Goal: Task Accomplishment & Management: Use online tool/utility

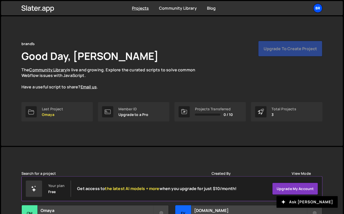
click at [317, 10] on div "br" at bounding box center [317, 8] width 9 height 9
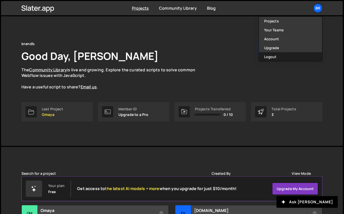
click at [280, 59] on button "Logout" at bounding box center [290, 56] width 63 height 9
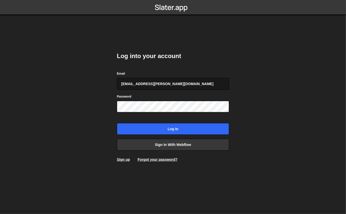
click at [154, 84] on input "georgi@branda.bg" at bounding box center [173, 84] width 112 height 12
type input "gdtsonev@gmail.com"
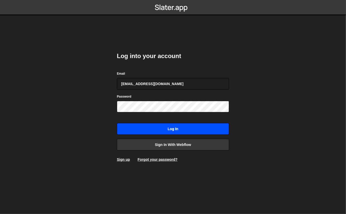
click at [143, 129] on input "Log in" at bounding box center [173, 129] width 112 height 12
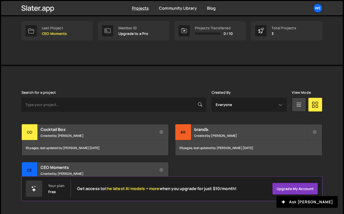
scroll to position [86, 0]
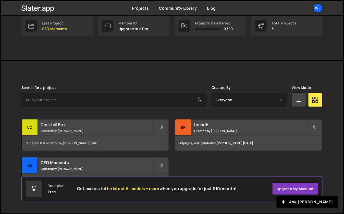
click at [83, 128] on div "Cocktail Box Created by Georgi Tsonev" at bounding box center [95, 128] width 147 height 16
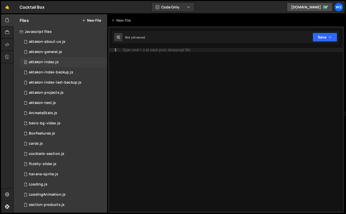
click at [61, 61] on div "0 aktakon-index.js 0" at bounding box center [63, 62] width 87 height 10
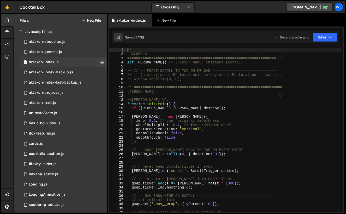
scroll to position [385, 0]
click at [206, 68] on div "/* ==================================================================== GLOBALS…" at bounding box center [233, 134] width 215 height 173
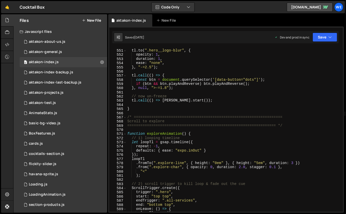
scroll to position [2305, 0]
click at [225, 95] on div "tl . to ( ".hero__logo-blur" , { opacity : 1 , duration : 1 , ease : "none" , }…" at bounding box center [233, 130] width 215 height 173
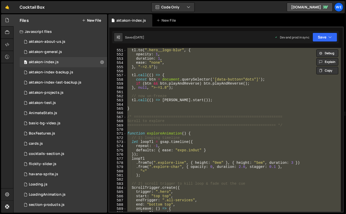
click at [196, 150] on div "tl . to ( ".hero__logo-blur" , { opacity : 1 , duration : 1 , ease : "none" , }…" at bounding box center [233, 130] width 215 height 173
type textarea "defaults: { ease: "expo.inOut" }"
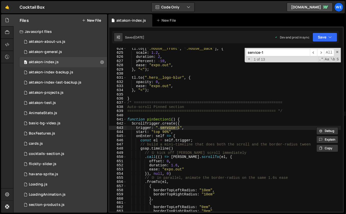
scroll to position [2612, 0]
type input "service-1"
click at [205, 124] on div "tl . to ([ ".house__front" , ".house__back" ] , { scale : 1.2 , duration : 2 , …" at bounding box center [233, 133] width 215 height 173
type textarea "ScrollTrigger.create({"
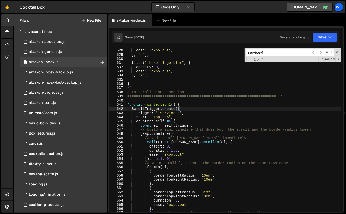
scroll to position [2626, 0]
click at [278, 55] on input "service-1" at bounding box center [278, 52] width 64 height 7
type input "service-"
click at [320, 51] on span "​" at bounding box center [320, 52] width 7 height 7
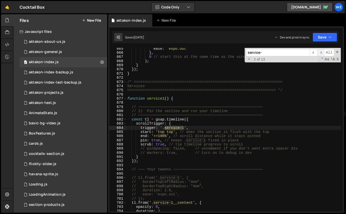
scroll to position [2783, 0]
click at [320, 51] on span "​" at bounding box center [320, 52] width 7 height 7
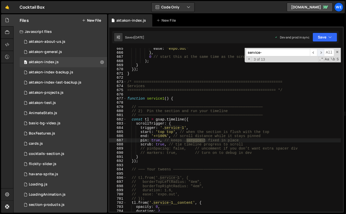
click at [320, 51] on span "​" at bounding box center [320, 52] width 7 height 7
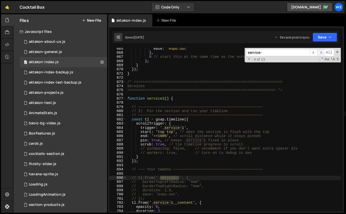
click at [320, 51] on span "​" at bounding box center [320, 52] width 7 height 7
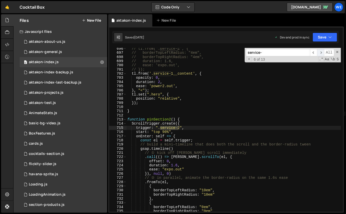
click at [320, 51] on span "​" at bounding box center [320, 52] width 7 height 7
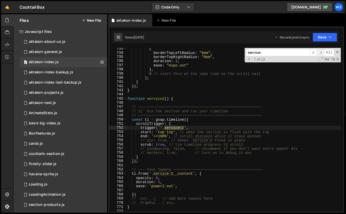
click at [320, 51] on span "​" at bounding box center [320, 52] width 7 height 7
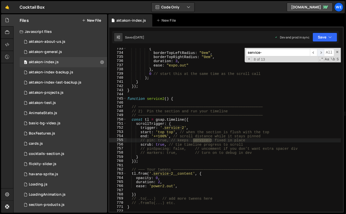
click at [320, 51] on span "​" at bounding box center [320, 52] width 7 height 7
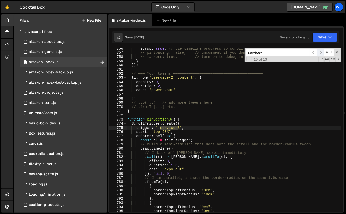
click at [320, 51] on span "​" at bounding box center [320, 52] width 7 height 7
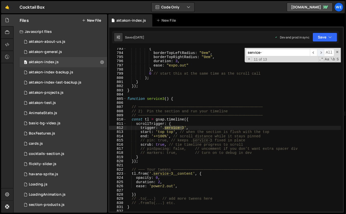
click at [320, 51] on span "​" at bounding box center [320, 52] width 7 height 7
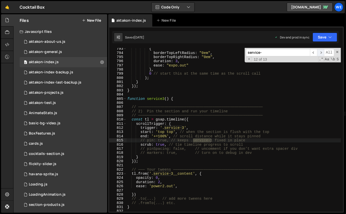
click at [320, 51] on span "​" at bounding box center [320, 52] width 7 height 7
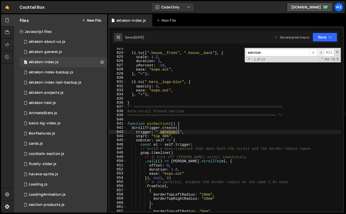
click at [320, 51] on span "​" at bounding box center [320, 52] width 7 height 7
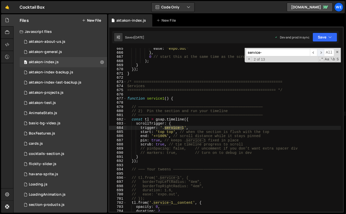
click at [320, 51] on span "​" at bounding box center [320, 52] width 7 height 7
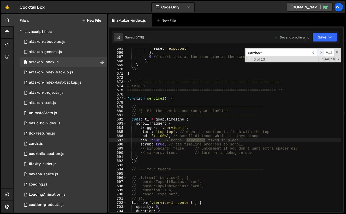
click at [320, 51] on span "​" at bounding box center [320, 52] width 7 height 7
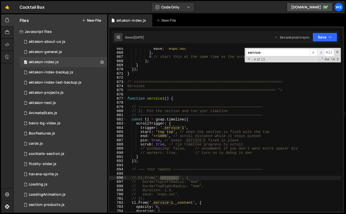
click at [320, 51] on span "​" at bounding box center [320, 52] width 7 height 7
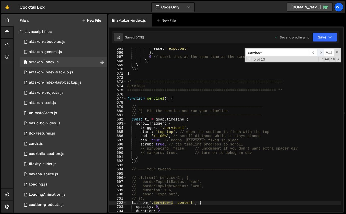
click at [320, 51] on span "​" at bounding box center [320, 52] width 7 height 7
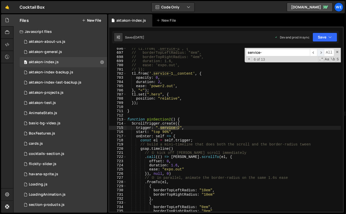
click at [320, 51] on span "​" at bounding box center [320, 52] width 7 height 7
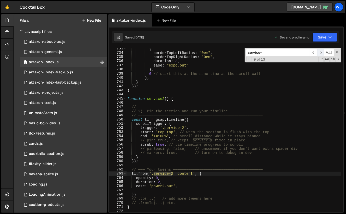
click at [320, 51] on span "​" at bounding box center [320, 52] width 7 height 7
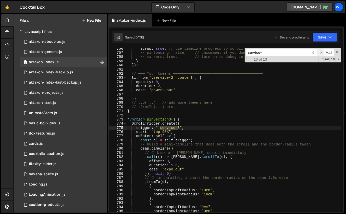
click at [320, 51] on span "​" at bounding box center [320, 52] width 7 height 7
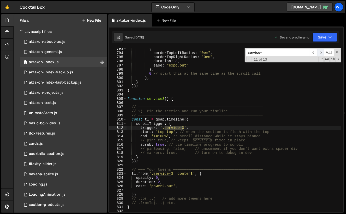
click at [320, 51] on span "​" at bounding box center [320, 52] width 7 height 7
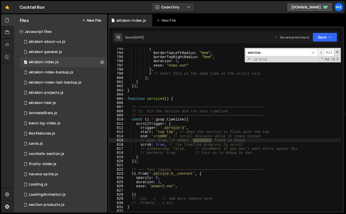
click at [320, 51] on span "​" at bounding box center [320, 52] width 7 height 7
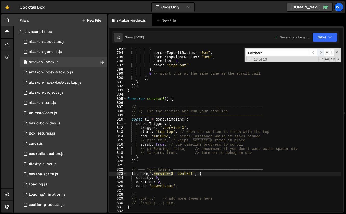
click at [320, 51] on span "​" at bounding box center [320, 52] width 7 height 7
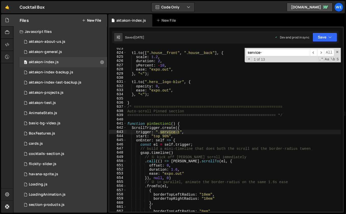
type textarea "{"
click at [183, 190] on div "tl . to ([ ".house__front" , ".house__back" ] , { scale : 1.2 , duration : 2 , …" at bounding box center [233, 133] width 215 height 173
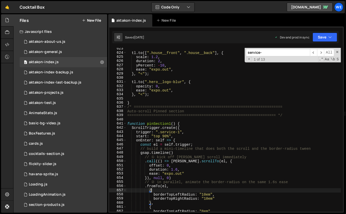
scroll to position [0, 0]
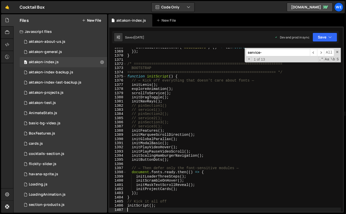
click at [281, 51] on input "service-" at bounding box center [278, 52] width 64 height 7
click at [314, 53] on span "​" at bounding box center [313, 52] width 7 height 7
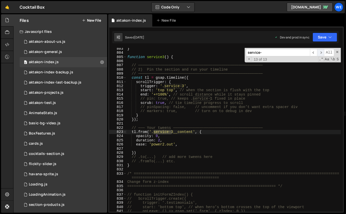
click at [320, 53] on span "​" at bounding box center [320, 52] width 7 height 7
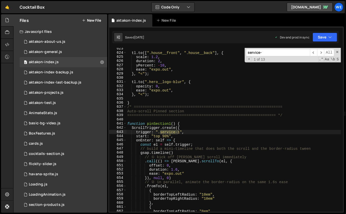
type textarea "function pinSection1() {"
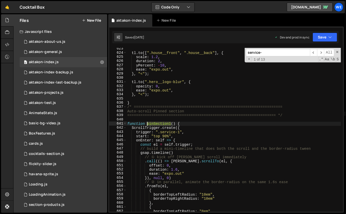
drag, startPoint x: 171, startPoint y: 124, endPoint x: 147, endPoint y: 123, distance: 23.7
click at [147, 123] on div "tl . to ([ ".house__front" , ".house__back" ] , { scale : 1.2 , duration : 2 , …" at bounding box center [233, 133] width 215 height 173
type input "pinSection1"
click at [319, 53] on span "​" at bounding box center [320, 52] width 7 height 7
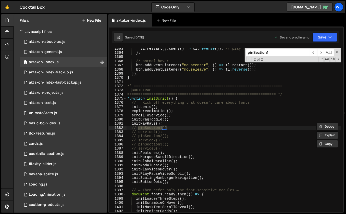
click at [300, 52] on input "pinSection1" at bounding box center [278, 52] width 64 height 7
click at [314, 51] on span "​" at bounding box center [313, 52] width 7 height 7
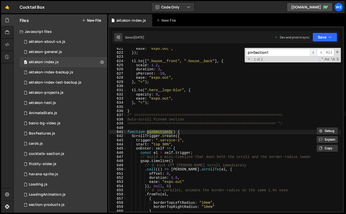
scroll to position [2599, 0]
click at [192, 133] on div "ease : "expo.out" , }) ; tl . to ([ ".house__front" , ".house__back" ] , { scal…" at bounding box center [233, 133] width 215 height 173
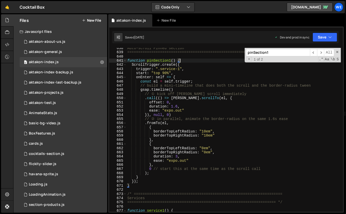
scroll to position [2681, 0]
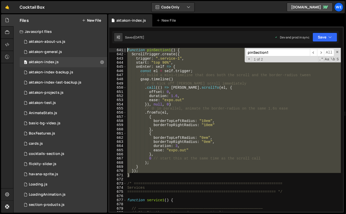
drag, startPoint x: 129, startPoint y: 176, endPoint x: 125, endPoint y: 51, distance: 124.9
click at [125, 51] on div "function pinSection1() { 640 641 642 643 644 645 646 647 648 649 650 651 652 65…" at bounding box center [225, 130] width 233 height 164
type textarea "function pinSection1() { ScrollTrigger.create({"
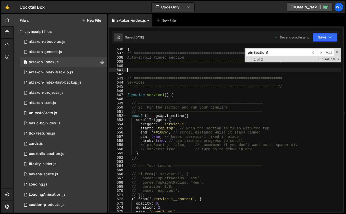
scroll to position [2660, 0]
drag, startPoint x: 126, startPoint y: 78, endPoint x: 139, endPoint y: 98, distance: 24.2
click at [139, 98] on div "635 636 637 638 639 640 641 642 643 644 645 646 647 648 649 650 651 652 653 654…" at bounding box center [225, 130] width 233 height 164
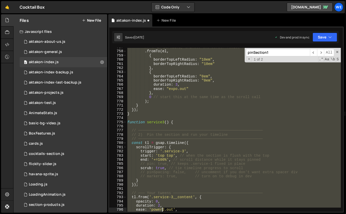
scroll to position [3192, 0]
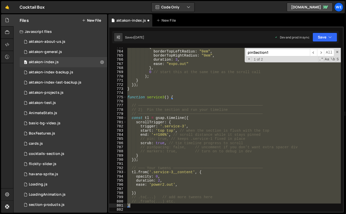
drag, startPoint x: 127, startPoint y: 96, endPoint x: 148, endPoint y: 204, distance: 109.8
click at [148, 204] on div "{ borderTopLeftRadius : "0em" , borderTopRightRadius : "0em" , duration : 3 , e…" at bounding box center [233, 133] width 215 height 177
type textarea "// .fromTo(...) etc. }"
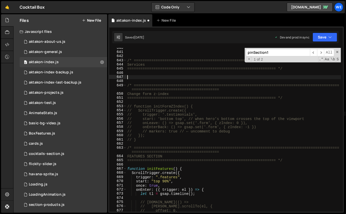
scroll to position [2675, 0]
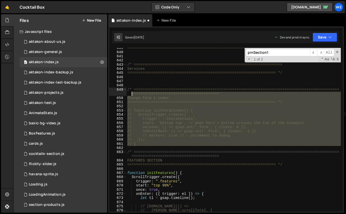
drag, startPoint x: 133, startPoint y: 147, endPoint x: 126, endPoint y: 87, distance: 60.8
click at [126, 87] on div "==================================================================== */ /* ====…" at bounding box center [233, 132] width 215 height 173
type textarea "/* ============================================================================…"
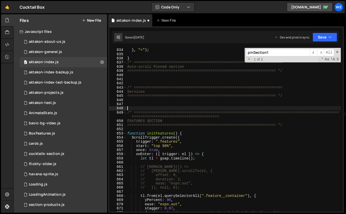
scroll to position [2649, 0]
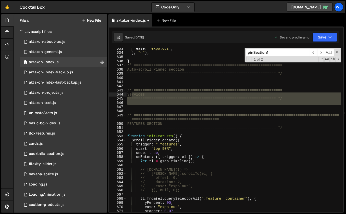
drag, startPoint x: 136, startPoint y: 108, endPoint x: 125, endPoint y: 81, distance: 29.8
click at [125, 81] on div "633 634 635 636 637 638 639 640 641 642 643 644 645 646 647 648 649 650 651 652…" at bounding box center [225, 130] width 233 height 164
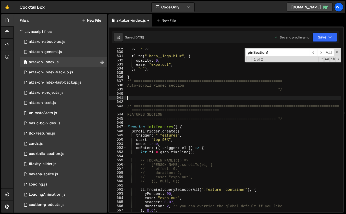
scroll to position [2633, 0]
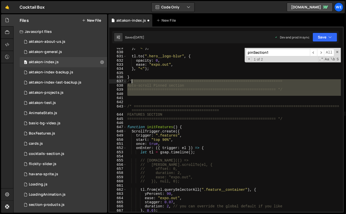
drag, startPoint x: 174, startPoint y: 98, endPoint x: 126, endPoint y: 83, distance: 50.9
click at [126, 83] on div "629 630 631 632 633 634 635 636 637 638 639 640 641 642 643 644 645 646 647 648…" at bounding box center [225, 130] width 233 height 164
type textarea "/* ==================================================================== Auto-sc…"
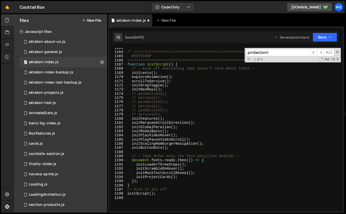
scroll to position [4911, 0]
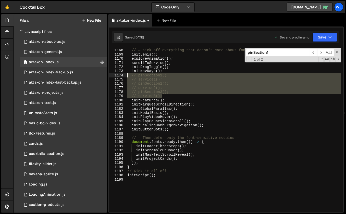
drag, startPoint x: 167, startPoint y: 96, endPoint x: 127, endPoint y: 75, distance: 45.5
click at [127, 75] on div "function initScript ( ) { // — Kick off everything that doesn't care about font…" at bounding box center [233, 130] width 215 height 173
type textarea "// pinSection1() // service1();"
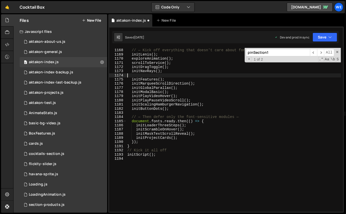
type textarea "initFeatures();"
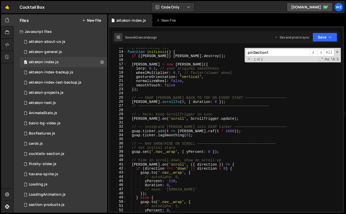
scroll to position [0, 0]
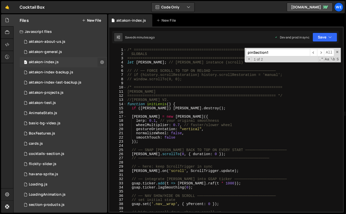
click at [100, 61] on icon at bounding box center [102, 62] width 4 height 5
type input "aktakon-index"
radio input "true"
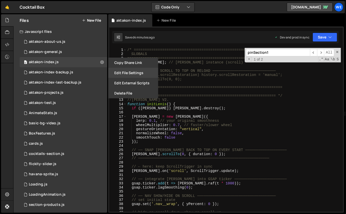
click at [120, 71] on button "Edit File Settings" at bounding box center [133, 73] width 50 height 10
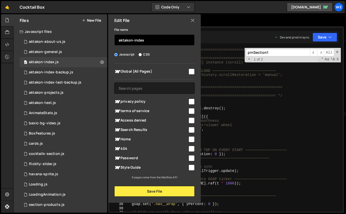
click at [152, 40] on input "aktakon-index" at bounding box center [154, 39] width 80 height 11
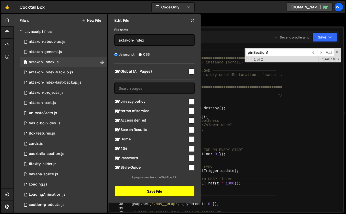
click at [153, 195] on button "Save File" at bounding box center [154, 191] width 80 height 11
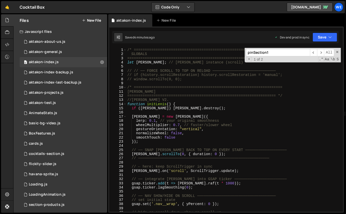
click at [96, 21] on button "New File" at bounding box center [91, 20] width 19 height 4
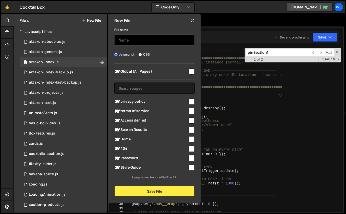
click at [134, 39] on input "text" at bounding box center [154, 39] width 80 height 11
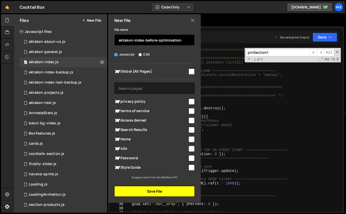
type input "aktakon-index-before-optimisation"
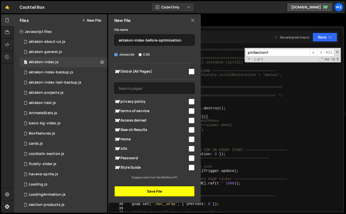
click at [151, 193] on button "Save File" at bounding box center [154, 191] width 80 height 11
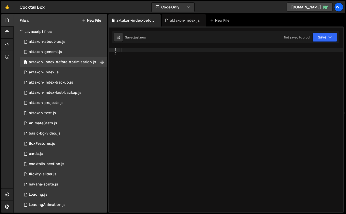
click at [178, 107] on div at bounding box center [231, 134] width 223 height 173
paste textarea "aktakon-index"
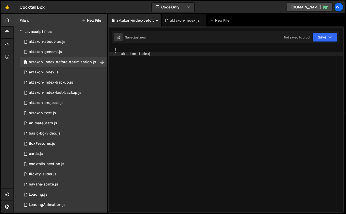
type textarea "aktakon-index"
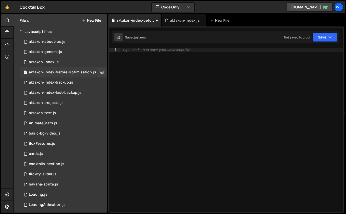
click at [59, 71] on div "aktakon-index-before-optimisation.js" at bounding box center [62, 72] width 67 height 5
click at [51, 65] on div "0 aktakon-index.js 0" at bounding box center [63, 62] width 87 height 10
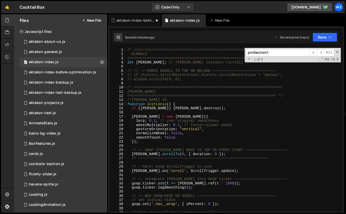
click at [149, 77] on div "/* ==================================================================== GLOBALS…" at bounding box center [233, 134] width 215 height 173
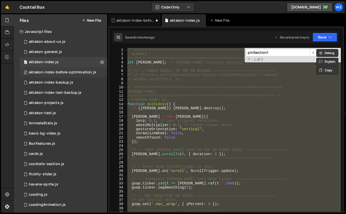
click at [74, 73] on div "aktakon-index-before-optimisation.js" at bounding box center [62, 72] width 67 height 5
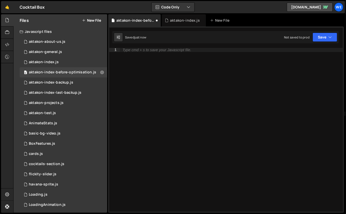
click at [166, 78] on div "Type cmd + s to save your Javascript file." at bounding box center [231, 134] width 223 height 173
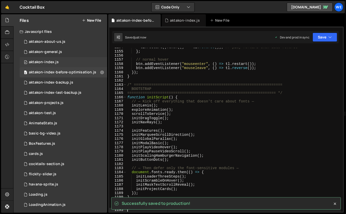
click at [59, 65] on div "0 aktakon-index.js 0" at bounding box center [63, 62] width 87 height 10
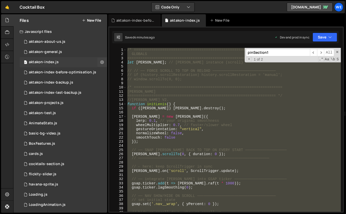
scroll to position [385, 0]
click at [136, 118] on div "/* ==================================================================== GLOBALS…" at bounding box center [233, 134] width 215 height 173
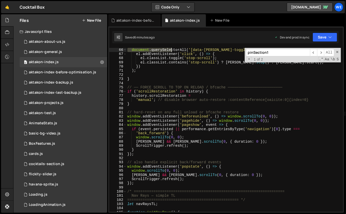
scroll to position [229, 0]
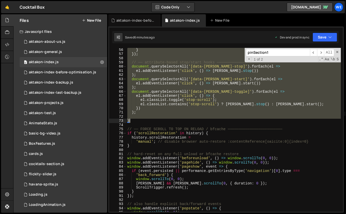
drag, startPoint x: 127, startPoint y: 62, endPoint x: 161, endPoint y: 121, distance: 67.4
click at [161, 121] on div "} }) ; // ── attribute-based stop/start hooks ──────────────────────── document…" at bounding box center [233, 134] width 215 height 173
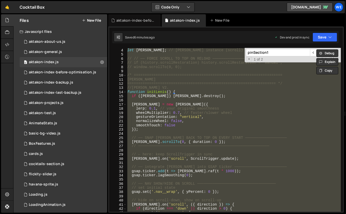
scroll to position [0, 0]
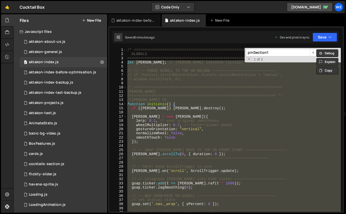
paste textarea
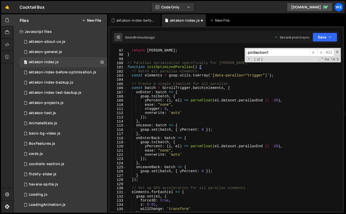
scroll to position [400, 0]
click at [207, 65] on div "return lenis ; } // Parallax optimization specifically for Lenis function initO…" at bounding box center [233, 130] width 215 height 173
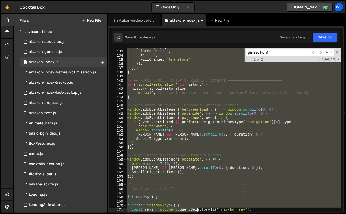
scroll to position [549, 0]
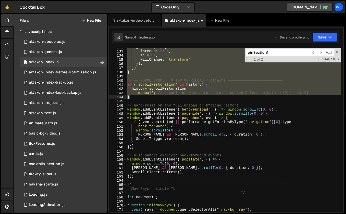
drag, startPoint x: 127, startPoint y: 62, endPoint x: 176, endPoint y: 98, distance: 60.3
click at [176, 98] on div "gsap . set ( el , { force3D : true , z : 0.01 , willChange : 'transform' }) ; }…" at bounding box center [233, 131] width 215 height 173
type textarea "'manual'; // disable browser auto-restore :contentReference[oaicite:0]{index=0}…"
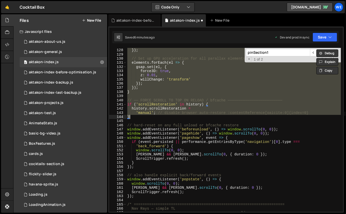
click at [137, 95] on div "} }) ; // Set up GPU acceleration for all parallax elements elements . forEach …" at bounding box center [233, 130] width 215 height 173
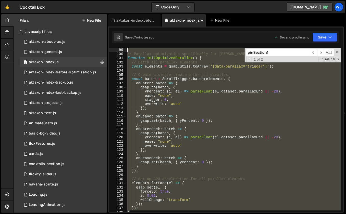
scroll to position [384, 0]
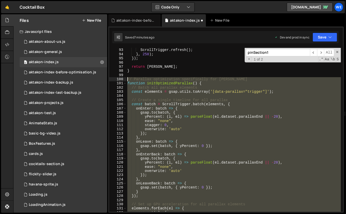
drag, startPoint x: 132, startPoint y: 130, endPoint x: 127, endPoint y: 78, distance: 51.8
click at [127, 78] on div "ScrollTrigger . refresh ( ) ; } , 250 ) ; }) ; return lenis ; } // Parallax opt…" at bounding box center [233, 134] width 215 height 173
type textarea "// Parallax optimization specifically for Lenis function initOptimizedParallax(…"
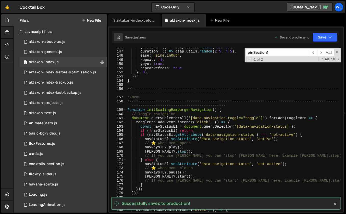
scroll to position [622, 0]
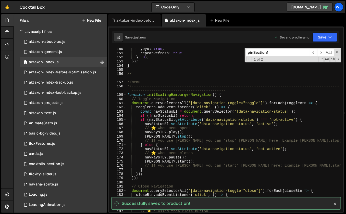
click at [161, 108] on div "yoyo : true , repeatRefresh : true } , 0 ) ; }) ; } //-------------------------…" at bounding box center [233, 133] width 215 height 173
type textarea "toggleBtn.addEventListener('click', () => {"
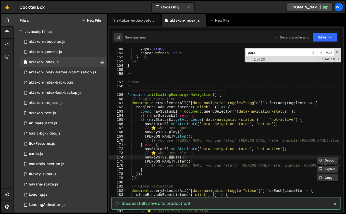
scroll to position [3713, 0]
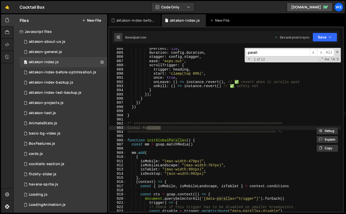
type input "parall"
click at [178, 136] on div "yPercent : 110 , duration : config . duration , stagger : config . stagger , ea…" at bounding box center [233, 133] width 215 height 173
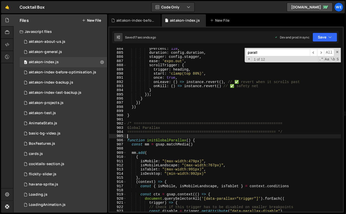
click at [203, 135] on div "yPercent : 110 , duration : config . duration , stagger : config . stagger , ea…" at bounding box center [233, 133] width 215 height 173
click at [214, 141] on div "yPercent : 110 , duration : config . duration , stagger : config . stagger , ea…" at bounding box center [233, 133] width 215 height 173
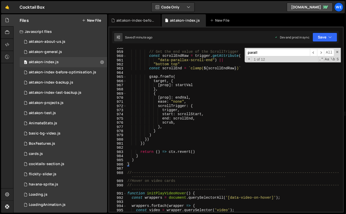
scroll to position [4022, 0]
click at [337, 52] on span at bounding box center [337, 52] width 4 height 4
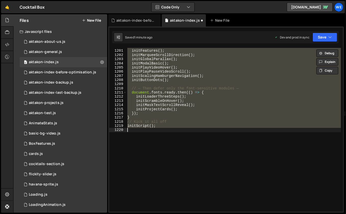
scroll to position [5040, 0]
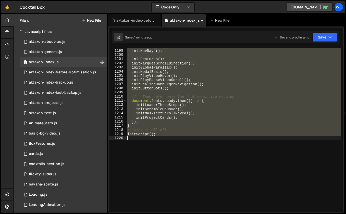
type textarea "}); }"
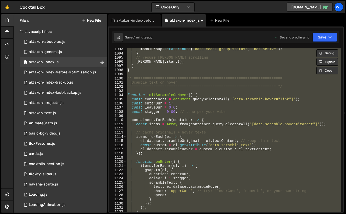
scroll to position [4558, 0]
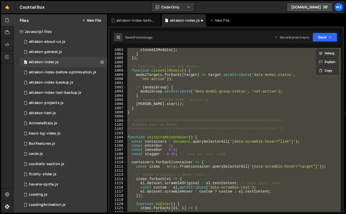
click at [215, 112] on div "closeAllModals ( ) ; } }) ; // Function to close all modals function closeAllMo…" at bounding box center [233, 134] width 215 height 173
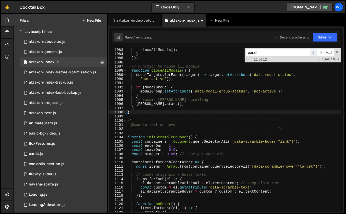
click at [315, 52] on span "​" at bounding box center [313, 52] width 7 height 7
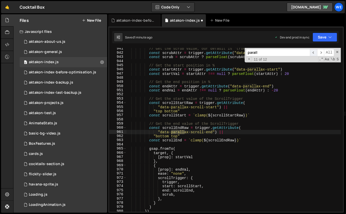
scroll to position [3950, 0]
click at [315, 52] on span "​" at bounding box center [313, 52] width 7 height 7
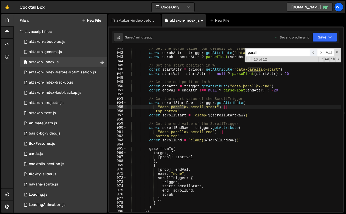
click at [315, 52] on span "​" at bounding box center [313, 52] width 7 height 7
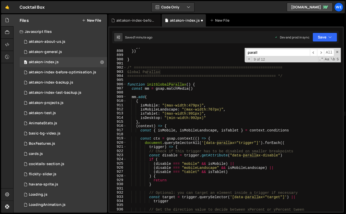
scroll to position [3767, 0]
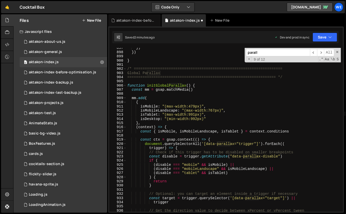
type textarea "const endAttr = trigger.getAttribute("data-parallax-end")"
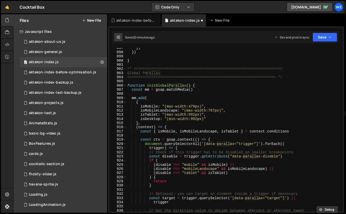
click at [187, 92] on div "}) }) } /* ====================================================================…" at bounding box center [233, 132] width 215 height 173
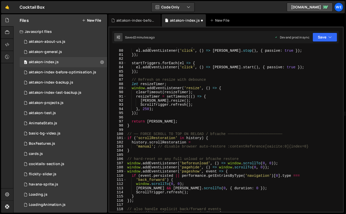
scroll to position [332, 0]
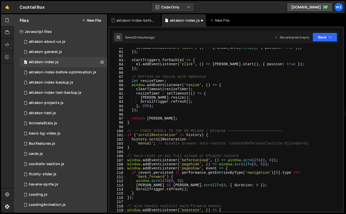
click at [162, 123] on div "el . addEventListener ( 'click' , ( ) => lenis . stop ( ) , { passive : true })…" at bounding box center [233, 132] width 215 height 173
type textarea "}"
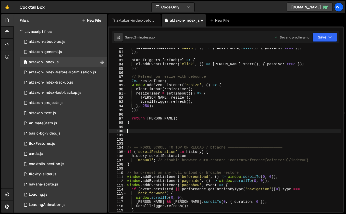
paste textarea "}"
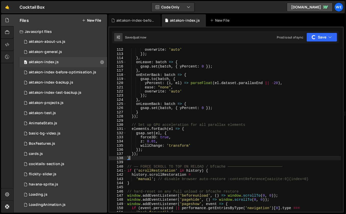
scroll to position [467, 0]
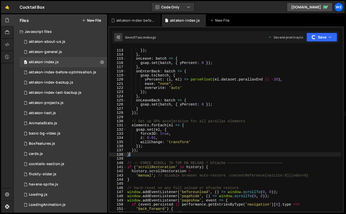
click at [271, 127] on div "overwrite : 'auto' }) ; } , onLeave : batch => { gsap . set ( batch , { yPercen…" at bounding box center [233, 130] width 215 height 173
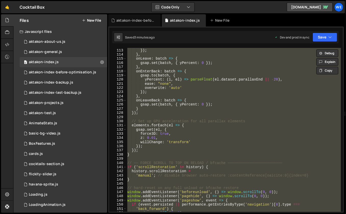
click at [273, 74] on div "overwrite : 'auto' }) ; } , onLeave : batch => { gsap . set ( batch , { yPercen…" at bounding box center [233, 130] width 215 height 173
type textarea "gsap.to(batch, {"
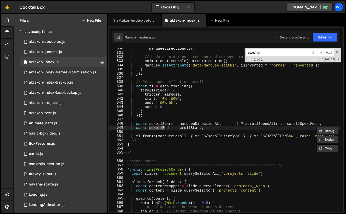
scroll to position [185, 0]
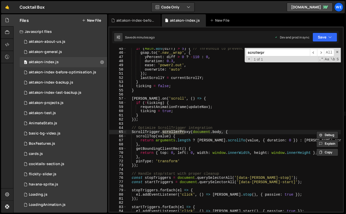
type input "scrollerpr"
click at [239, 131] on div "if ( Math . abs ( diff ) > 5 ) { // Threshold to prevent micro-animations gsap …" at bounding box center [233, 133] width 215 height 173
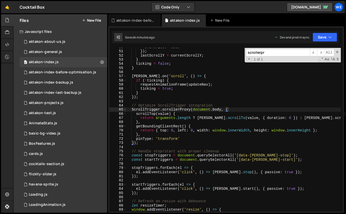
scroll to position [208, 0]
click at [146, 121] on div "overwrite : 'auto' }) ; lastScrollY = currentScrollY ; } ticking = false ; } le…" at bounding box center [233, 131] width 215 height 173
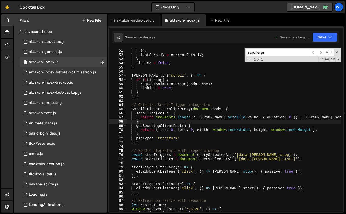
click at [231, 108] on div "overwrite : 'auto' }) ; lastScrollY = currentScrollY ; } ticking = false ; } le…" at bounding box center [233, 131] width 215 height 173
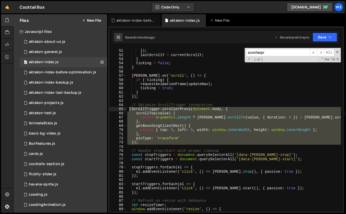
drag, startPoint x: 139, startPoint y: 145, endPoint x: 130, endPoint y: 108, distance: 38.8
click at [130, 108] on div "overwrite : 'auto' }) ; lastScrollY = currentScrollY ; } ticking = false ; } le…" at bounding box center [233, 131] width 215 height 173
paste textarea "});"
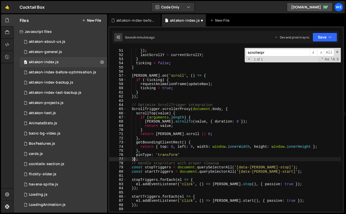
type textarea "});"
click at [269, 55] on input "scrollerpr" at bounding box center [278, 52] width 64 height 7
paste input "function raf"
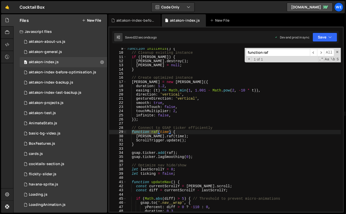
type input "function raf"
click at [192, 135] on div "function initLenis ( ) { // Cleanup existing instance if ( lenis ) { lenis . de…" at bounding box center [233, 133] width 215 height 173
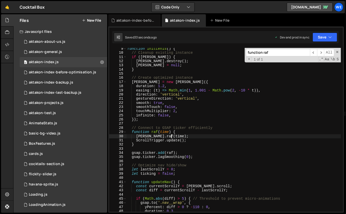
click at [196, 155] on div "function initLenis ( ) { // Cleanup existing instance if ( lenis ) { lenis . de…" at bounding box center [233, 133] width 215 height 173
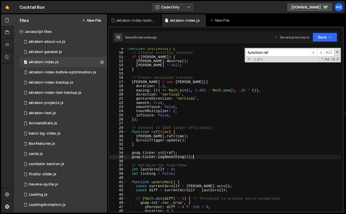
click at [184, 151] on div "function initLenis ( ) { // Cleanup existing instance if ( lenis ) { lenis . de…" at bounding box center [233, 133] width 215 height 173
click at [188, 139] on div "function initLenis ( ) { // Cleanup existing instance if ( lenis ) { lenis . de…" at bounding box center [233, 133] width 215 height 173
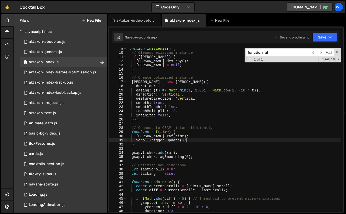
click at [177, 153] on div "function initLenis ( ) { // Cleanup existing instance if ( lenis ) { lenis . de…" at bounding box center [233, 133] width 215 height 173
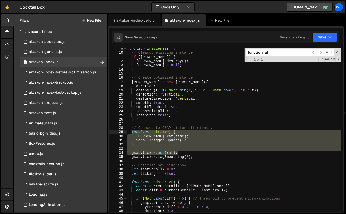
drag, startPoint x: 180, startPoint y: 151, endPoint x: 132, endPoint y: 132, distance: 51.3
click at [132, 132] on div "function initLenis ( ) { // Cleanup existing instance if ( lenis ) { lenis . de…" at bounding box center [233, 133] width 215 height 173
paste textarea "}"
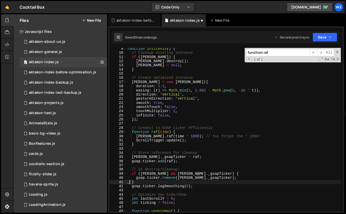
type textarea "}"
click at [275, 55] on input "function raf" at bounding box center [278, 52] width 64 height 7
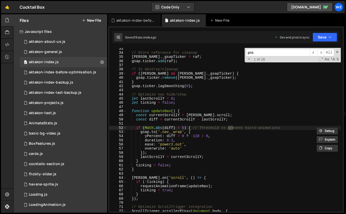
scroll to position [136, 0]
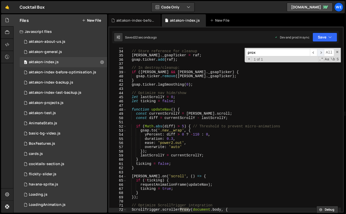
type input "prox"
click at [320, 55] on span "​" at bounding box center [320, 52] width 7 height 7
click at [315, 55] on span "​" at bounding box center [313, 52] width 7 height 7
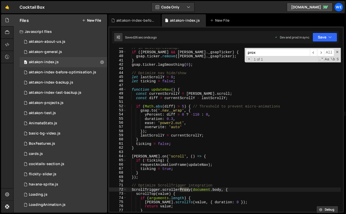
scroll to position [167, 0]
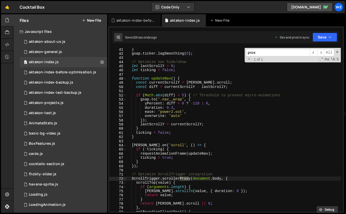
click at [237, 178] on div "} gsap . ticker . lagSmoothing ( 0 ) ; // Optimize nav hide/show let lastScroll…" at bounding box center [233, 133] width 215 height 173
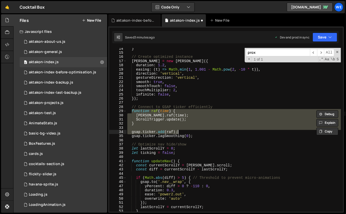
scroll to position [56, 0]
type textarea "gsap.ticker.remove(lenis._gsapTicker); }"
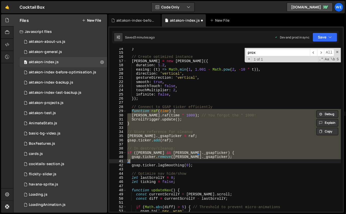
click at [212, 127] on div "} // Create optimized instance lenis = new Lenis ({ duration : 1.2 , easing : (…" at bounding box center [233, 133] width 215 height 173
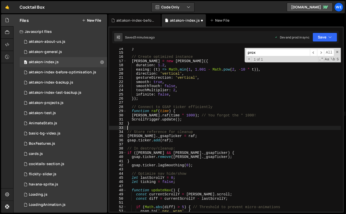
click at [218, 155] on div "} // Create optimized instance lenis = new Lenis ({ duration : 1.2 , easing : (…" at bounding box center [233, 133] width 215 height 173
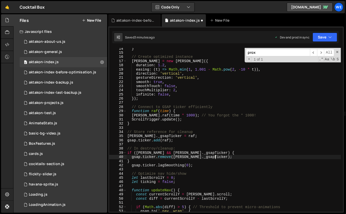
click at [195, 161] on div "} // Create optimized instance lenis = new Lenis ({ duration : 1.2 , easing : (…" at bounding box center [233, 133] width 215 height 173
type textarea "}"
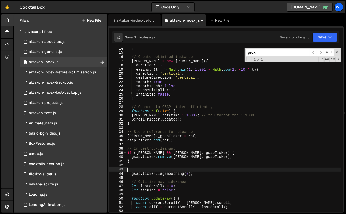
paste textarea "ScrollTrigger.refresh();"
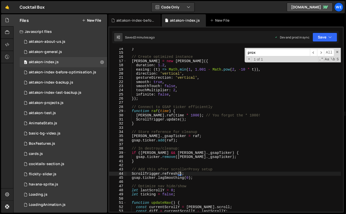
click at [281, 55] on input "prox" at bounding box center [278, 52] width 64 height 7
click at [211, 136] on div "} // Create optimized instance lenis = new Lenis ({ duration : 1.2 , easing : (…" at bounding box center [233, 133] width 215 height 173
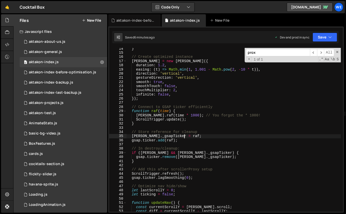
click at [154, 99] on div "} // Create optimized instance lenis = new Lenis ({ duration : 1.2 , easing : (…" at bounding box center [233, 133] width 215 height 173
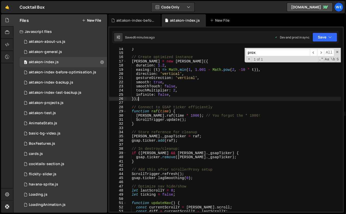
scroll to position [0, 0]
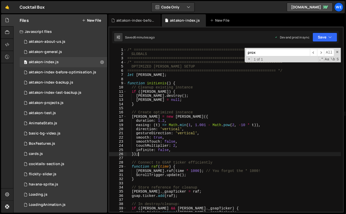
click at [177, 81] on div "/* ==================================================================== GLOBALS…" at bounding box center [233, 134] width 215 height 173
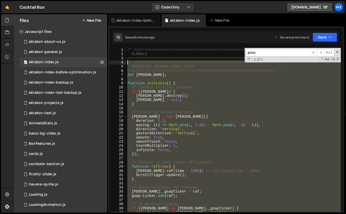
drag, startPoint x: 131, startPoint y: 110, endPoint x: 127, endPoint y: 63, distance: 46.5
click at [127, 63] on div "/* ==================================================================== GLOBALS…" at bounding box center [233, 134] width 215 height 173
paste textarea "}"
type textarea "}"
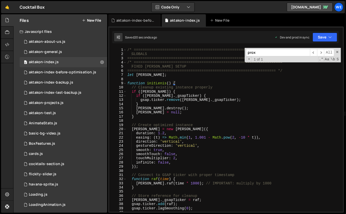
click at [188, 121] on div "/* ==================================================================== GLOBALS…" at bounding box center [233, 134] width 215 height 173
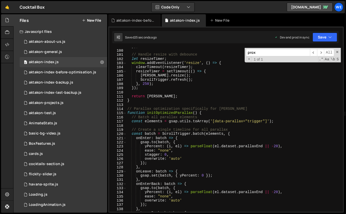
scroll to position [412, 0]
click at [204, 113] on div "}) ; // Handle resize with debounce let resizeTimer ; window . addEventListener…" at bounding box center [233, 130] width 215 height 173
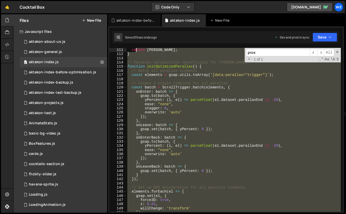
scroll to position [425, 0]
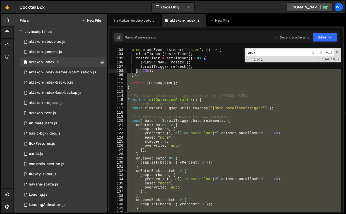
drag, startPoint x: 136, startPoint y: 140, endPoint x: 136, endPoint y: 70, distance: 70.3
click at [136, 70] on div "window . addEventListener ( 'resize' , ( ) => { clearTimeout ( resizeTimer ) ; …" at bounding box center [233, 134] width 215 height 173
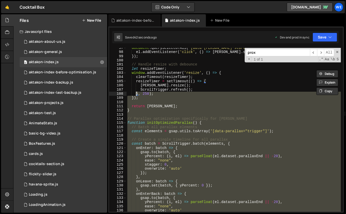
scroll to position [394, 0]
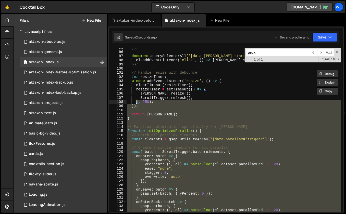
click at [192, 100] on div "}) ; document . querySelectorAll ( '[data-lenis-start]' ) . forEach ( el => { e…" at bounding box center [233, 132] width 215 height 173
type textarea "}, 250);"
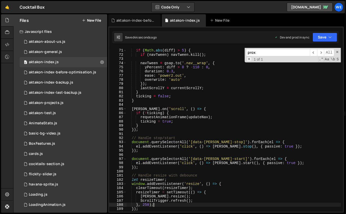
scroll to position [288, 0]
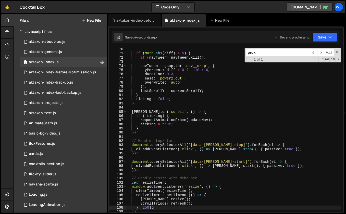
click at [263, 49] on input "prox" at bounding box center [278, 52] width 64 height 7
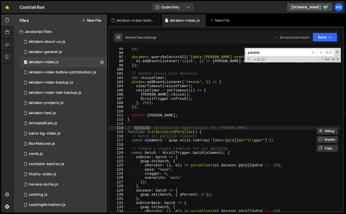
type input "paralla"
click at [203, 131] on div "}) ; document . querySelectorAll ( '[data-lenis-start]' ) . forEach ( el => { e…" at bounding box center [233, 133] width 215 height 173
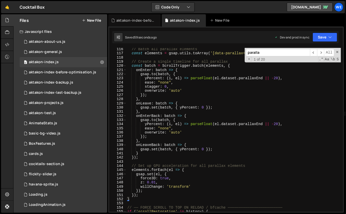
scroll to position [481, 0]
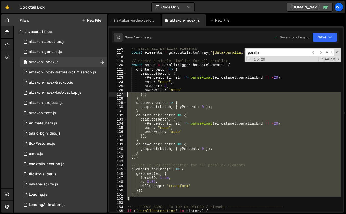
drag, startPoint x: 131, startPoint y: 199, endPoint x: 126, endPoint y: 81, distance: 117.9
click at [126, 81] on div "function initOptimizedParallax() { 116 117 118 119 120 121 122 123 124 125 126 …" at bounding box center [225, 130] width 233 height 164
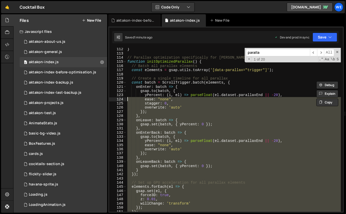
scroll to position [464, 0]
click at [338, 51] on span at bounding box center [337, 52] width 4 height 4
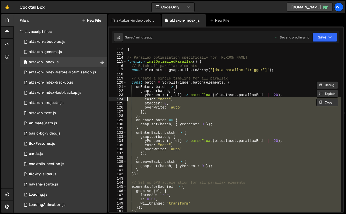
click at [226, 86] on div "} // Parallax optimization specifically for Lenis function initOptimizedParalla…" at bounding box center [233, 133] width 215 height 173
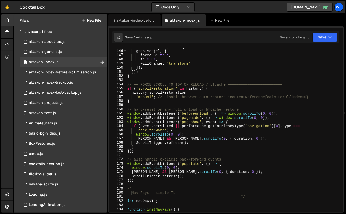
scroll to position [607, 0]
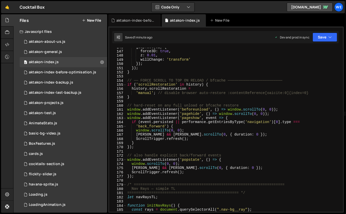
click at [213, 137] on div "gsap . set ( el , { force3D : true , z : 0.01 , willChange : 'transform' }) ; }…" at bounding box center [233, 131] width 215 height 173
type textarea "lenis && lenis.scrollTo(0, { duration: 0 });"
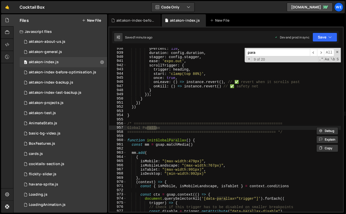
scroll to position [3938, 0]
type input "paralla"
click at [195, 166] on div "yPercent : 110 , duration : config . duration , stagger : config . stagger , ea…" at bounding box center [233, 133] width 215 height 173
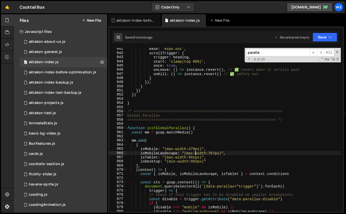
scroll to position [3952, 0]
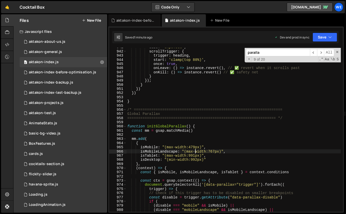
click at [203, 126] on div "ease : 'expo.out' , scrollTrigger : { trigger : heading , start : 'clamp(top 80…" at bounding box center [233, 131] width 215 height 173
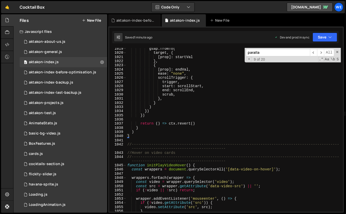
scroll to position [4305, 0]
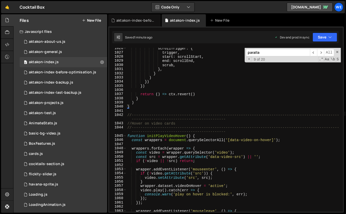
click at [135, 105] on div "scrollTrigger : { trigger , start : scrollStart , end : scrollEnd , scrub , } ,…" at bounding box center [233, 132] width 215 height 173
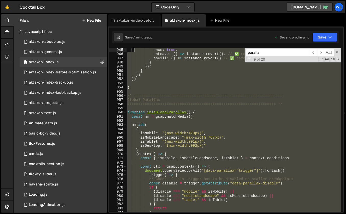
scroll to position [3961, 0]
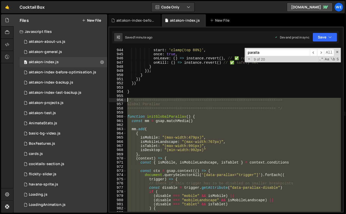
drag, startPoint x: 132, startPoint y: 107, endPoint x: 126, endPoint y: 99, distance: 9.5
click at [126, 99] on div "start : 'clamp(top 80%)' , once : true , onLeave : ( ) => instance . revert ( )…" at bounding box center [233, 134] width 215 height 173
paste textarea "}"
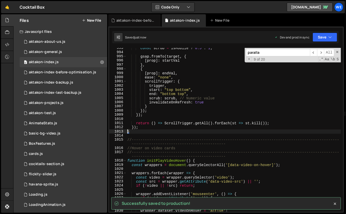
scroll to position [4171, 0]
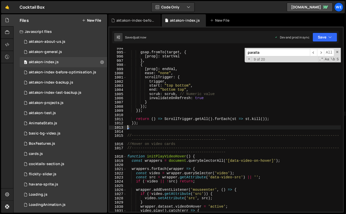
click at [202, 102] on div "gsap . fromTo ( target , { [ prop ] : startVal } , { [ prop ] : endVal , ease :…" at bounding box center [233, 132] width 215 height 173
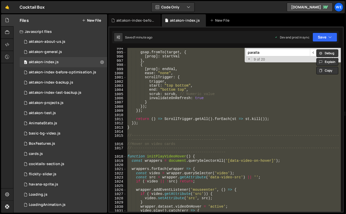
click at [177, 119] on div "gsap . fromTo ( target , { [ prop ] : startVal } , { [ prop ] : endVal , ease :…" at bounding box center [233, 132] width 215 height 173
type textarea "return () => ScrollTrigger.getAll().forEach(st => st.kill());"
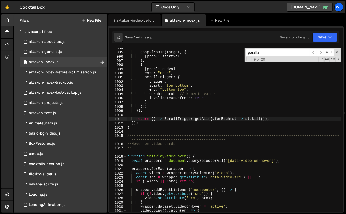
click at [266, 50] on input "paralla" at bounding box center [278, 52] width 64 height 7
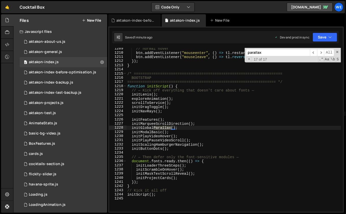
type input "parallax"
type textarea "initMarqueeScrollDirection();"
click at [191, 125] on div "// normal hover btn . addEventListener ( "mouseenter" , ( ) => tl . restart ( )…" at bounding box center [233, 133] width 215 height 173
click at [285, 55] on input "parallax" at bounding box center [278, 52] width 64 height 7
click at [313, 52] on span "​" at bounding box center [313, 52] width 7 height 7
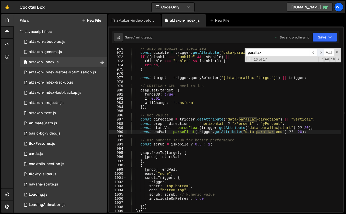
click at [318, 52] on span "​" at bounding box center [320, 52] width 7 height 7
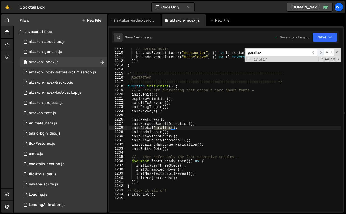
click at [318, 52] on span "​" at bounding box center [320, 52] width 7 height 7
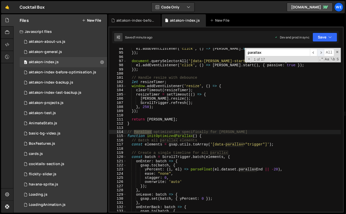
scroll to position [389, 0]
click at [318, 52] on span "​" at bounding box center [320, 52] width 7 height 7
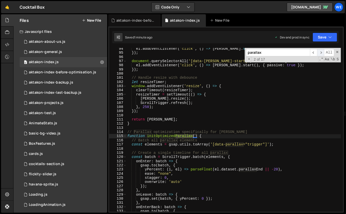
click at [318, 52] on span "​" at bounding box center [320, 52] width 7 height 7
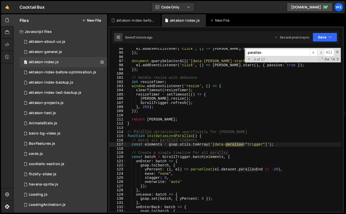
click at [318, 52] on span "​" at bounding box center [320, 52] width 7 height 7
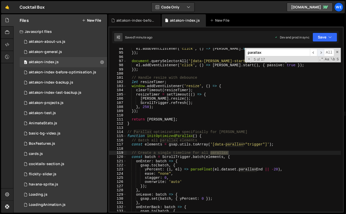
click at [318, 52] on span "​" at bounding box center [320, 52] width 7 height 7
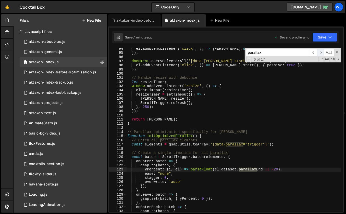
click at [318, 52] on span "​" at bounding box center [320, 52] width 7 height 7
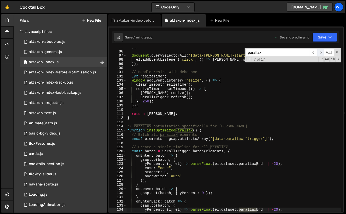
click at [318, 52] on span "​" at bounding box center [320, 52] width 7 height 7
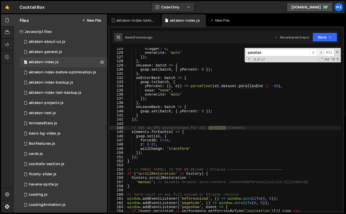
click at [318, 52] on span "​" at bounding box center [320, 52] width 7 height 7
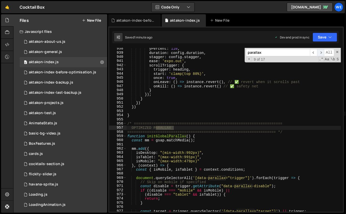
click at [318, 52] on span "​" at bounding box center [320, 52] width 7 height 7
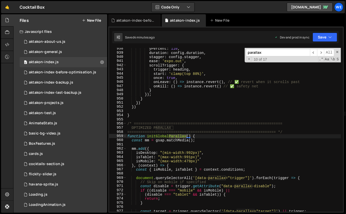
click at [183, 120] on div "yPercent : 110 , duration : config . duration , stagger : config . stagger , ea…" at bounding box center [233, 133] width 215 height 173
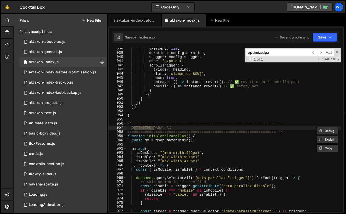
scroll to position [393, 0]
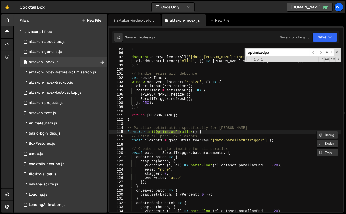
type input "optimizedpa"
click at [203, 132] on div "}) ; document . querySelectorAll ( '[data-lenis-start]' ) . forEach ( el => { e…" at bounding box center [233, 133] width 215 height 173
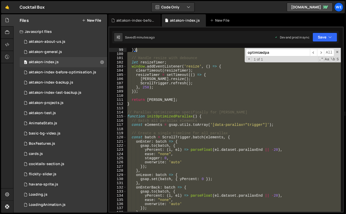
scroll to position [392, 0]
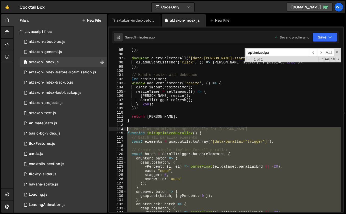
drag, startPoint x: 136, startPoint y: 144, endPoint x: 126, endPoint y: 127, distance: 20.4
click at [126, 127] on div "function initOptimizedParallax() { 95 96 97 98 99 100 101 102 103 104 105 106 1…" at bounding box center [225, 130] width 233 height 164
type textarea "// Parallax optimization specifically for Lenis"
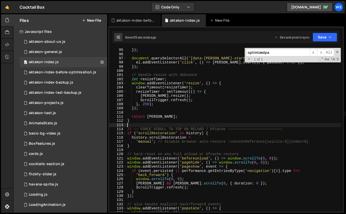
click at [276, 55] on input "optimizedpa" at bounding box center [278, 52] width 64 height 7
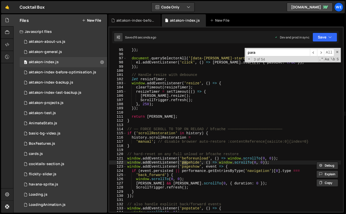
scroll to position [3771, 0]
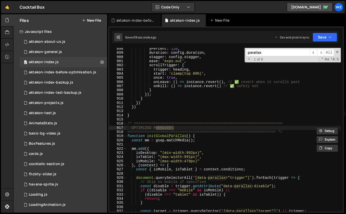
type input "parallax"
click at [208, 138] on div "yPercent : 110 , duration : config . duration , stagger : config . stagger , ea…" at bounding box center [233, 133] width 215 height 173
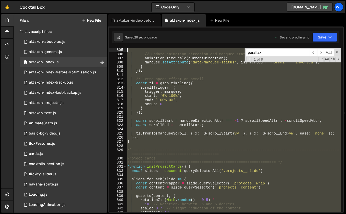
scroll to position [3373, 0]
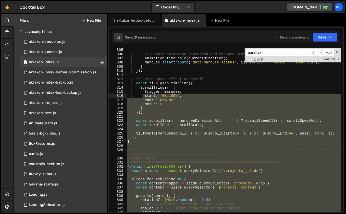
drag, startPoint x: 139, startPoint y: 86, endPoint x: 143, endPoint y: 95, distance: 10.4
click at [143, 95] on div "// Update animation direction and marquee status animation . timeScale ( curren…" at bounding box center [233, 134] width 215 height 173
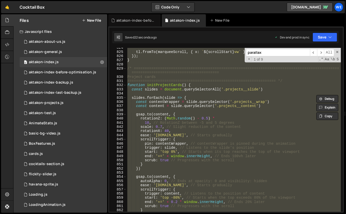
scroll to position [3478, 0]
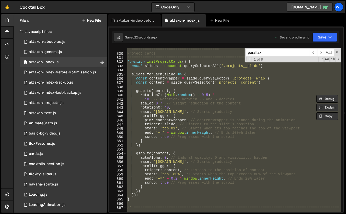
click at [278, 54] on input "parallax" at bounding box center [278, 52] width 64 height 7
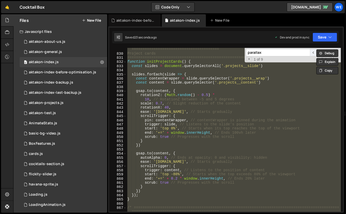
click at [312, 52] on span "​" at bounding box center [313, 52] width 7 height 7
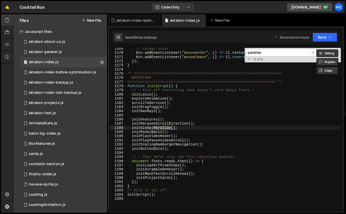
click at [295, 80] on div "// normal hover btn . addEventListener ( "mouseenter" , ( ) => tl . restart ( )…" at bounding box center [233, 133] width 215 height 173
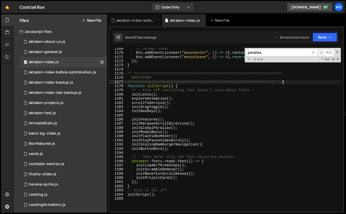
click at [319, 53] on span "​" at bounding box center [320, 52] width 7 height 7
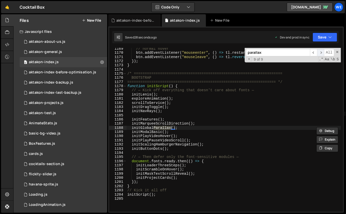
click at [319, 53] on span "​" at bounding box center [320, 52] width 7 height 7
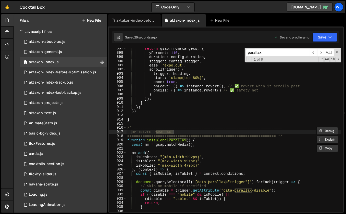
click at [173, 141] on div "return gsap . from ( targets , { yPercent : 110 , duration : config . duration …" at bounding box center [233, 133] width 215 height 173
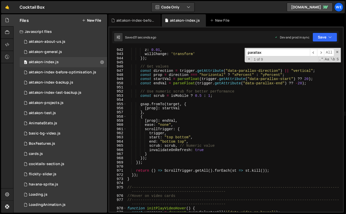
scroll to position [3974, 0]
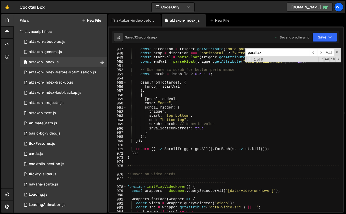
click at [131, 156] on div "const direction = trigger . getAttribute ( "data-parallax-direction" ) || "vert…" at bounding box center [233, 133] width 215 height 173
click at [131, 157] on div "const direction = trigger . getAttribute ( "data-parallax-direction" ) || "vert…" at bounding box center [233, 133] width 215 height 173
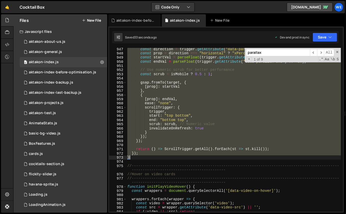
drag, startPoint x: 131, startPoint y: 157, endPoint x: 132, endPoint y: 103, distance: 54.0
click at [132, 103] on div "const direction = trigger . getAttribute ( "data-parallax-direction" ) || "vert…" at bounding box center [233, 133] width 215 height 173
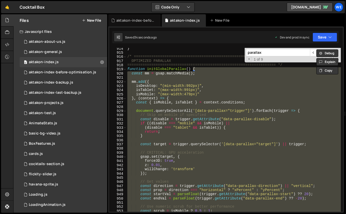
scroll to position [3836, 0]
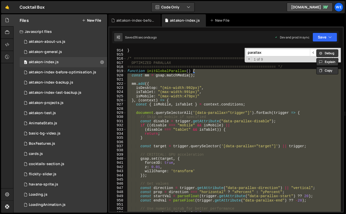
click at [169, 129] on div "} /* ==================================================================== OPTIM…" at bounding box center [233, 130] width 215 height 173
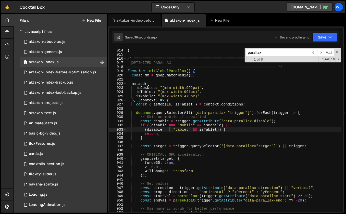
click at [169, 129] on div "} /* ==================================================================== OPTIM…" at bounding box center [233, 130] width 215 height 173
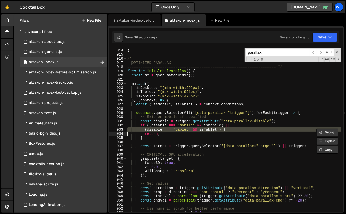
click at [169, 129] on div "} /* ==================================================================== OPTIM…" at bounding box center [233, 130] width 215 height 173
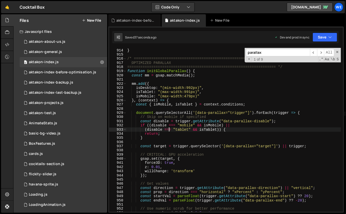
click at [169, 129] on div "} /* ==================================================================== OPTIM…" at bounding box center [233, 130] width 215 height 173
click at [166, 124] on div "} /* ==================================================================== OPTIM…" at bounding box center [233, 130] width 215 height 173
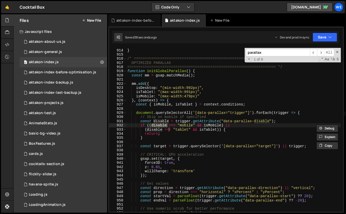
click at [166, 124] on div "} /* ==================================================================== OPTIM…" at bounding box center [233, 130] width 215 height 173
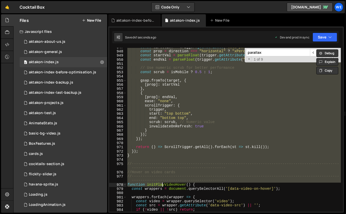
scroll to position [3977, 0]
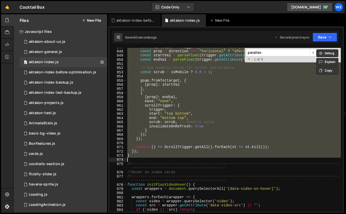
drag, startPoint x: 128, startPoint y: 72, endPoint x: 150, endPoint y: 159, distance: 89.4
click at [150, 159] on div "const direction = trigger . getAttribute ( "data-parallax-direction" ) || "vert…" at bounding box center [233, 131] width 215 height 173
paste textarea "// DELETE the initOptimizedParallax function - it's not doing parallax"
type textarea "// DELETE the initOptimizedParallax function - it's not doing parallax"
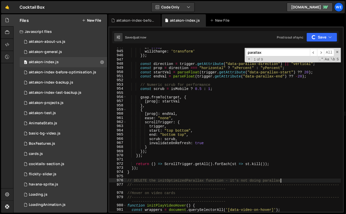
scroll to position [3991, 0]
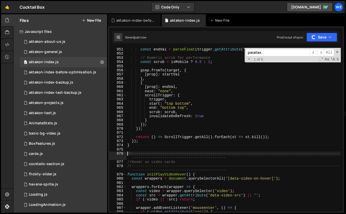
click at [268, 121] on div "const endVal = parseFloat ( trigger . getAttribute ( "data-parallax-end" ) ?? -…" at bounding box center [233, 133] width 215 height 173
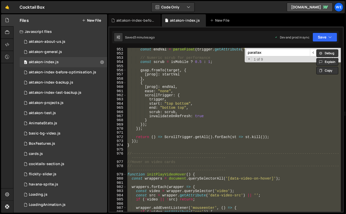
click at [258, 75] on div "const endVal = parseFloat ( trigger . getAttribute ( "data-parallax-end" ) ?? -…" at bounding box center [233, 133] width 215 height 173
type textarea "[prop]: startVal"
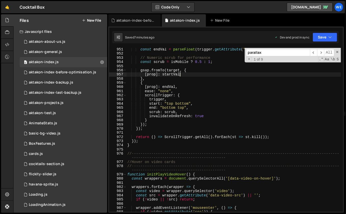
click at [273, 52] on input "parallax" at bounding box center [278, 52] width 64 height 7
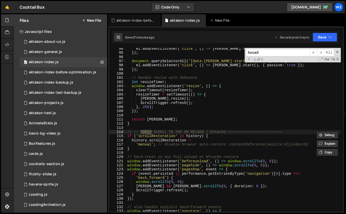
scroll to position [3879, 0]
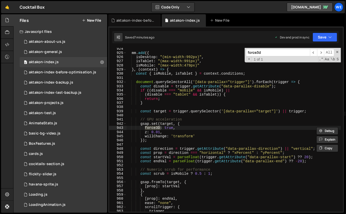
type input "force3d"
click at [162, 141] on div "mm . add ({ isDesktop : "(min-width:992px)" , isTablet : "(max-width:991px)" , …" at bounding box center [233, 133] width 215 height 173
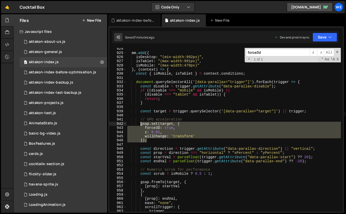
drag, startPoint x: 162, startPoint y: 141, endPoint x: 140, endPoint y: 124, distance: 28.3
click at [140, 124] on div "mm . add ({ isDesktop : "(min-width:992px)" , isTablet : "(max-width:991px)" , …" at bounding box center [233, 133] width 215 height 173
paste textarea "});"
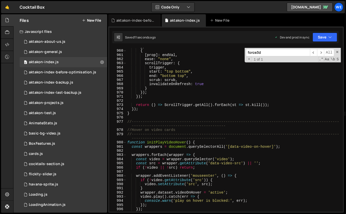
scroll to position [4028, 0]
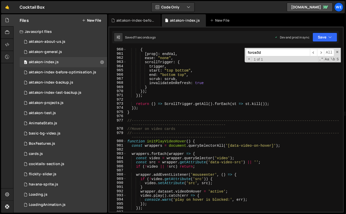
click at [176, 163] on div "{ [ prop ] : endVal , ease : "none" , scrollTrigger : { trigger , start : "top …" at bounding box center [233, 134] width 215 height 173
type textarea "const src = wrapper.getAttribute('data-video-src') || '';"
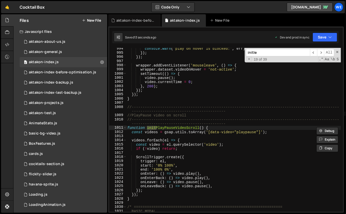
scroll to position [4893, 0]
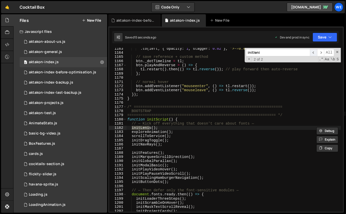
type input "initleni"
click at [314, 52] on span "​" at bounding box center [313, 52] width 7 height 7
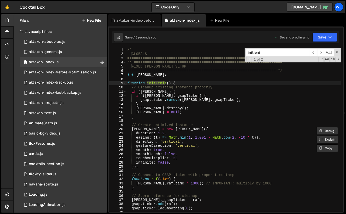
click at [225, 108] on div "/* ==================================================================== GLOBALS…" at bounding box center [233, 134] width 215 height 173
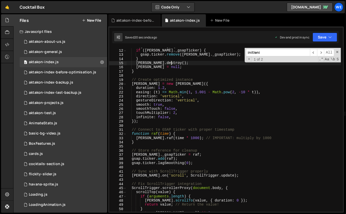
scroll to position [46, 0]
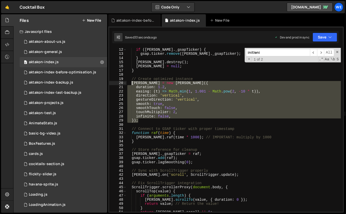
drag, startPoint x: 140, startPoint y: 121, endPoint x: 130, endPoint y: 85, distance: 38.0
click at [130, 85] on div "if ( lenis . _gsapTicker ) { gsap . ticker . remove ( lenis . _gsapTicker ) ; }…" at bounding box center [233, 134] width 215 height 173
paste textarea "});"
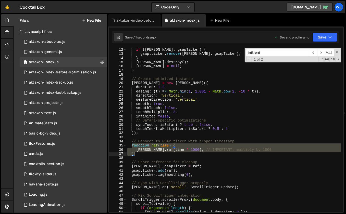
drag, startPoint x: 131, startPoint y: 145, endPoint x: 139, endPoint y: 155, distance: 12.7
click at [139, 155] on div "if ( lenis . _gsapTicker ) { gsap . ticker . remove ( lenis . _gsapTicker ) ; }…" at bounding box center [233, 134] width 215 height 173
paste textarea
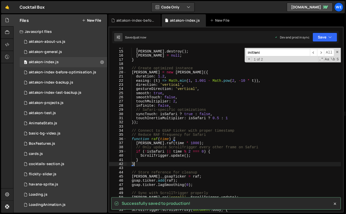
scroll to position [57, 0]
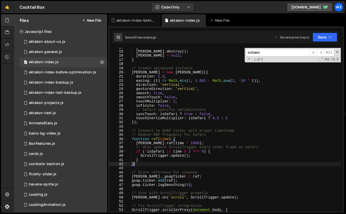
click at [177, 120] on div "} lenis . destroy ( ) ; lenis = null ; } // Create optimized instance lenis = n…" at bounding box center [233, 131] width 215 height 173
type textarea "});"
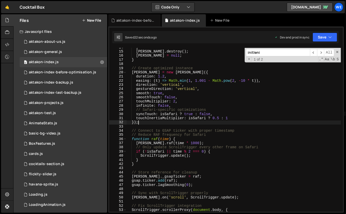
click at [265, 54] on input "initleni" at bounding box center [278, 52] width 64 height 7
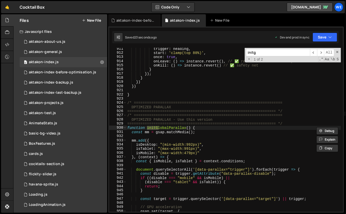
scroll to position [3825, 0]
type input "initglobalp"
click at [200, 130] on div "trigger : heading , start : 'clamp(top 80%)' , once : true , onLeave : ( ) => i…" at bounding box center [233, 133] width 215 height 173
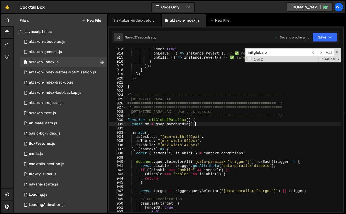
click at [198, 120] on div "once : true , onLeave : ( ) => instance . revert ( ) , // ✅ revert when it scro…" at bounding box center [233, 133] width 215 height 173
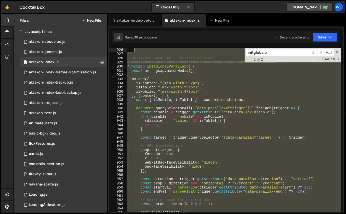
scroll to position [3861, 0]
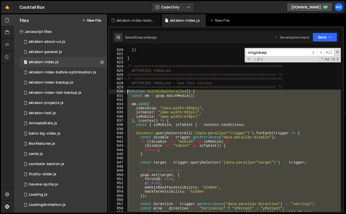
drag, startPoint x: 132, startPoint y: 176, endPoint x: 127, endPoint y: 92, distance: 83.9
click at [127, 92] on div "}) } /* ==================================================================== OP…" at bounding box center [233, 134] width 215 height 173
paste textarea "}"
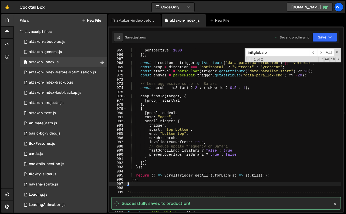
scroll to position [4049, 0]
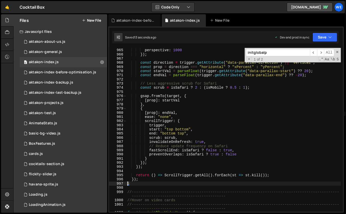
click at [202, 105] on div "webkitPerspective : 1000 , perspective : 1000 }) ; const direction = trigger . …" at bounding box center [233, 130] width 215 height 173
type textarea "},"
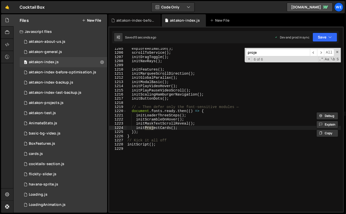
scroll to position [5067, 0]
type input "projectcar"
click at [314, 51] on span "​" at bounding box center [313, 52] width 7 height 7
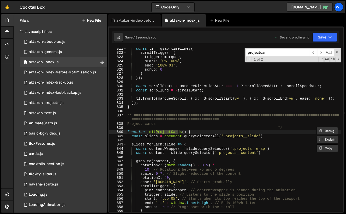
click at [197, 132] on div "const tl = gsap . timeline ({ scrollTrigger : { trigger : marquee , start : '0%…" at bounding box center [233, 133] width 215 height 173
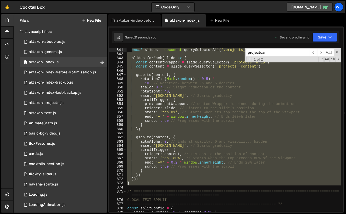
scroll to position [3486, 0]
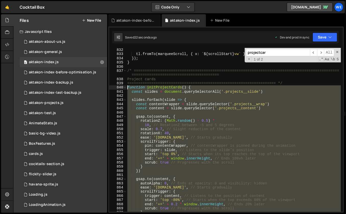
drag, startPoint x: 141, startPoint y: 137, endPoint x: 127, endPoint y: 86, distance: 52.9
click at [127, 86] on div "tl . fromTo ( marqueeScroll , { x : ` ${ scrollStart } vw ` } , { x : ` ${ scro…" at bounding box center [233, 134] width 215 height 173
paste textarea "}"
type textarea "}"
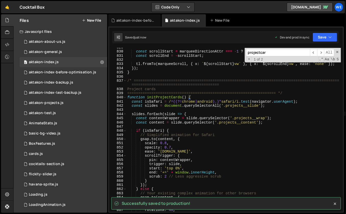
scroll to position [3477, 0]
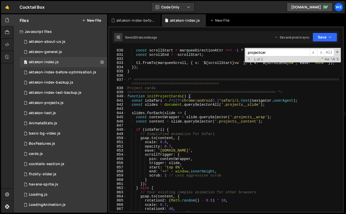
click at [267, 53] on input "projectcar" at bounding box center [278, 52] width 64 height 7
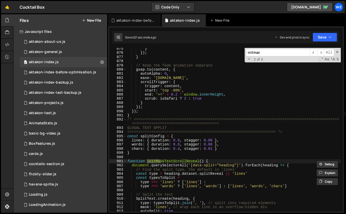
scroll to position [5084, 0]
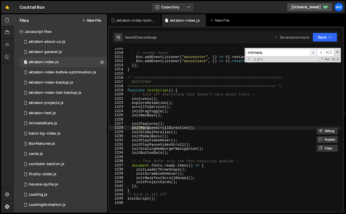
type input "initmarq"
click at [311, 52] on span "​" at bounding box center [313, 52] width 7 height 7
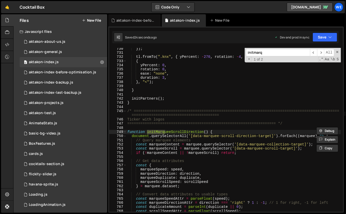
click at [237, 135] on div "}) ; tl . fromTo ( ".knx" , { yPercent : - 270 , rotation : - 4 , } , { yPercen…" at bounding box center [233, 133] width 215 height 173
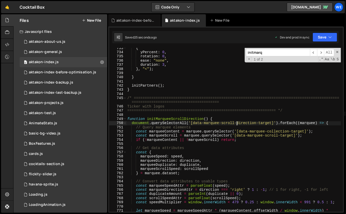
scroll to position [3071, 0]
click at [223, 117] on div "{ yPercent : 0 , rotation : 0 , ease : "none" , duration : 3 , } , "<" ) ; } in…" at bounding box center [233, 132] width 215 height 173
type textarea "function initMarqueeScrollDirection() {"
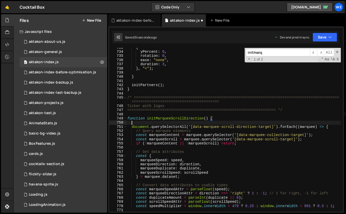
paste textarea "const isSafari = /^((?!chrome|android).)*safari/i.test(navigator.userAgent);"
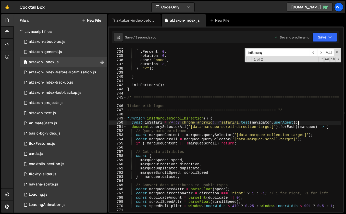
click at [182, 121] on div "{ yPercent : 0 , rotation : 0 , ease : "none" , duration : 3 , } , "<" ) ; } in…" at bounding box center [233, 132] width 215 height 173
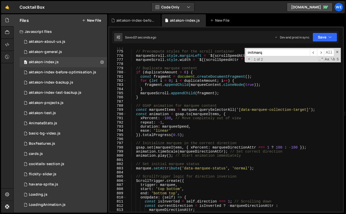
scroll to position [3253, 0]
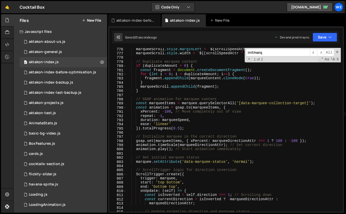
click at [168, 175] on div "marqueeScroll . style . marginLeft = ` ${ scrollSpeedAttr * - 1 } % ` ; marquee…" at bounding box center [233, 133] width 215 height 173
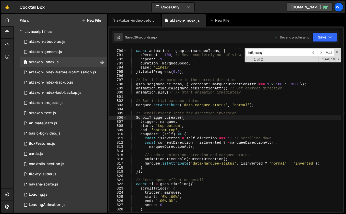
scroll to position [3311, 0]
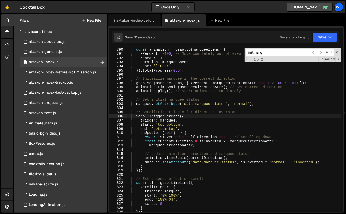
click at [146, 169] on div "const animation = gsap . to ( marqueeItems , { xPercent : - 100 , // Move compl…" at bounding box center [233, 134] width 215 height 173
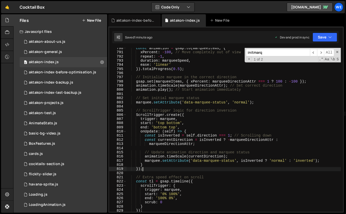
scroll to position [3314, 0]
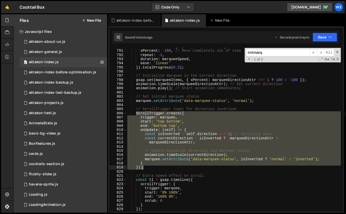
drag, startPoint x: 135, startPoint y: 113, endPoint x: 145, endPoint y: 167, distance: 54.4
click at [145, 167] on div "const animation = gsap . to ( marqueeItems , { xPercent : - 100 , // Move compl…" at bounding box center [233, 131] width 215 height 173
type textarea "} });"
click at [166, 147] on div "const animation = gsap . to ( marqueeItems , { xPercent : - 100 , // Move compl…" at bounding box center [233, 131] width 215 height 173
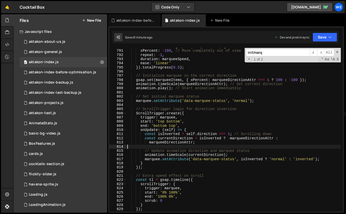
click at [149, 163] on div "const animation = gsap . to ( marqueeItems , { xPercent : - 100 , // Move compl…" at bounding box center [233, 131] width 215 height 173
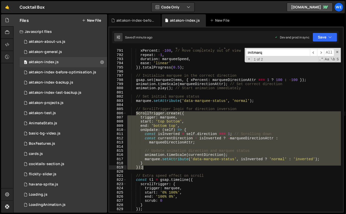
drag, startPoint x: 136, startPoint y: 113, endPoint x: 144, endPoint y: 166, distance: 54.0
click at [144, 166] on div "const animation = gsap . to ( marqueeItems , { xPercent : - 100 , // Move compl…" at bounding box center [233, 131] width 215 height 173
paste textarea
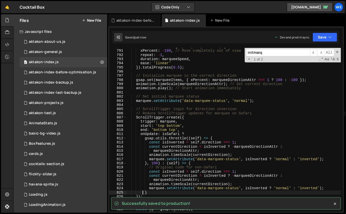
click at [190, 144] on div "const animation = gsap . to ( marqueeItems , { xPercent : - 100 , // Move compl…" at bounding box center [233, 131] width 215 height 173
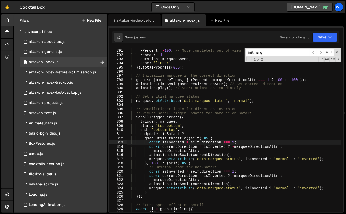
type textarea "initScript();"
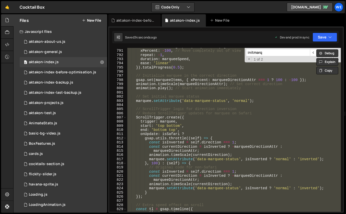
click at [241, 105] on div "const animation = gsap . to ( marqueeItems , { xPercent : - 100 , // Move compl…" at bounding box center [233, 131] width 215 height 173
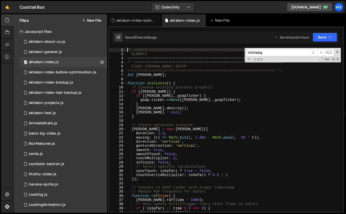
scroll to position [0, 0]
click at [168, 55] on div "/* ==================================================================== GLOBALS…" at bounding box center [233, 134] width 215 height 173
type textarea "==================================================================== */"
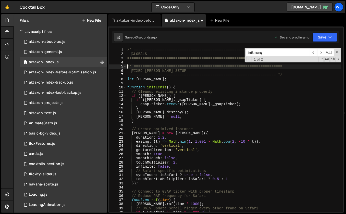
type textarea "/* ===================================================================="
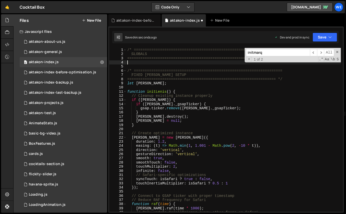
paste textarea "const isSafari = /^((?!chrome|android).)*safari/i.test(navigator.userAgent);"
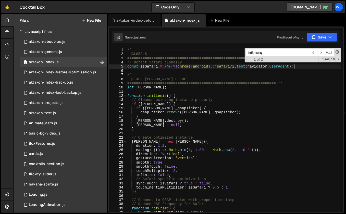
click at [338, 52] on span at bounding box center [337, 52] width 4 height 4
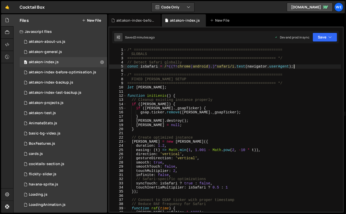
click at [188, 119] on div "/* ==================================================================== GLOBALS…" at bounding box center [233, 134] width 215 height 173
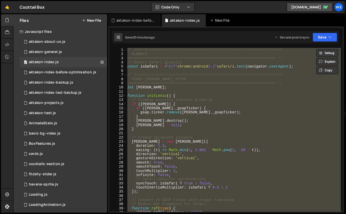
click at [189, 99] on div "/* ==================================================================== GLOBALS…" at bounding box center [233, 134] width 215 height 173
type textarea "// Cleanup existing instance properly"
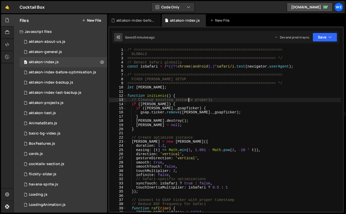
paste input "MarqueeScrollDirection()"
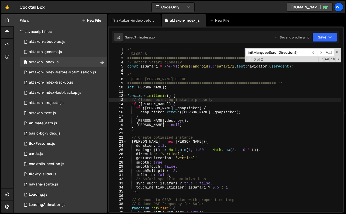
scroll to position [3074, 0]
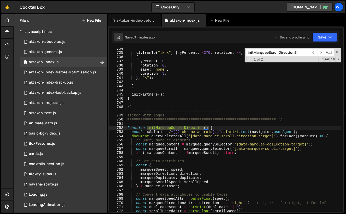
type input "initMarqueeScrollDirection()"
type textarea "const isSafari = /^((?!chrome|android).)*safari/i.test(navigator.userAgent);"
click at [307, 132] on div "tl . fromTo ( ".knx" , { yPercent : - 270 , rotation : - 4 , } , { yPercent : 0…" at bounding box center [233, 133] width 215 height 173
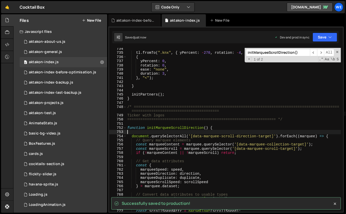
click at [293, 51] on input "initMarqueeScrollDirection()" at bounding box center [278, 52] width 64 height 7
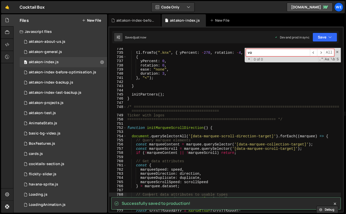
type input "v"
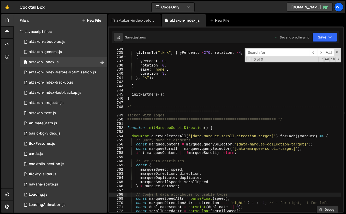
click at [287, 53] on input at bounding box center [278, 52] width 64 height 7
paste input "initProjectCards():"
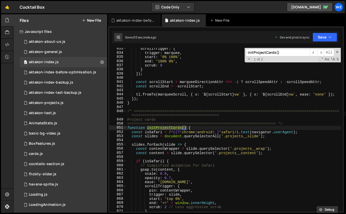
type input "initProjectCards()"
type textarea "const isSafari = /^((?!chrome|android).)*safari/i.test(navigator.userAgent);"
click at [304, 133] on div "scrollTrigger : { trigger : marquee , start : '0% 100%' , end : '100% 0%' , scr…" at bounding box center [233, 133] width 215 height 173
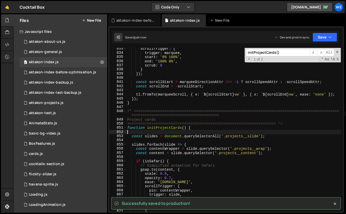
click at [295, 50] on input "initProjectCards()" at bounding box center [278, 52] width 64 height 7
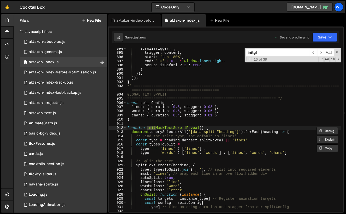
scroll to position [3942, 0]
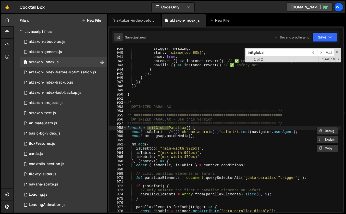
type input "initglobal"
type textarea "const isSafari = /^((?!chrome|android).)*safari/i.test(navigator.userAgent);"
click at [300, 131] on div "trigger : heading , start : 'clamp(top 80%)' , once : true , onLeave : ( ) => i…" at bounding box center [233, 133] width 215 height 173
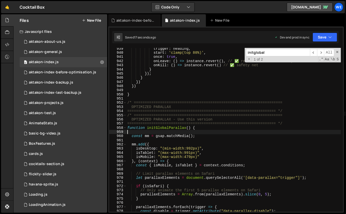
click at [232, 115] on div "trigger : heading , start : 'clamp(top 80%)' , once : true , onLeave : ( ) => i…" at bounding box center [233, 133] width 215 height 173
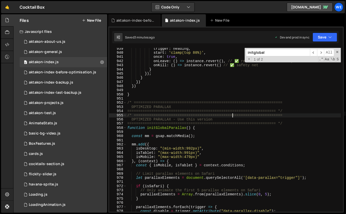
click at [262, 106] on div "trigger : heading , start : 'clamp(top 80%)' , once : true , onLeave : ( ) => i…" at bounding box center [233, 133] width 215 height 173
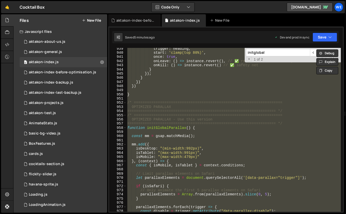
click at [158, 101] on div "trigger : heading , start : 'clamp(top 80%)' , once : true , onLeave : ( ) => i…" at bounding box center [233, 133] width 215 height 173
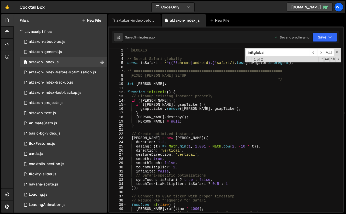
scroll to position [5, 0]
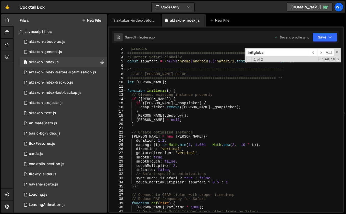
click at [192, 114] on div "GLOBALS ==================================================================== */…" at bounding box center [233, 133] width 215 height 173
type textarea "lenis.destroy();"
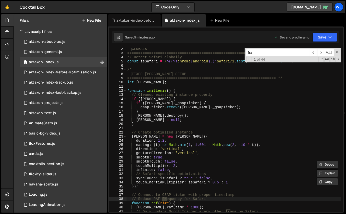
scroll to position [7, 0]
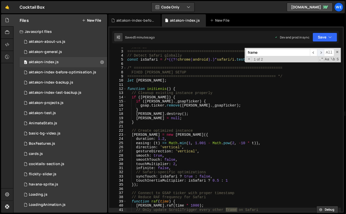
type input "frame"
click at [320, 53] on span "​" at bounding box center [320, 52] width 7 height 7
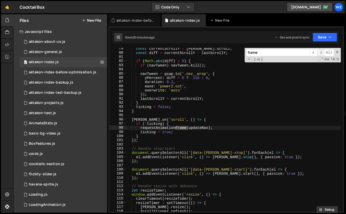
scroll to position [326, 0]
click at [314, 54] on span "​" at bounding box center [313, 52] width 7 height 7
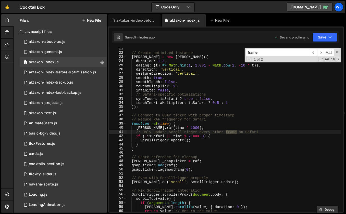
click at [232, 148] on div "// Create optimized instance lenis = new Lenis ({ duration : 1.2 , easing : ( t…" at bounding box center [233, 133] width 215 height 173
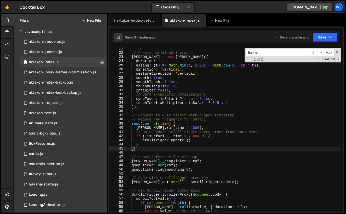
click at [206, 134] on div "// Create optimized instance lenis = new Lenis ({ duration : 1.2 , easing : ( t…" at bounding box center [233, 133] width 215 height 173
click at [145, 144] on div "// Create optimized instance lenis = new Lenis ({ duration : 1.2 , easing : ( t…" at bounding box center [233, 133] width 215 height 173
click at [182, 125] on div "// Create optimized instance lenis = new Lenis ({ duration : 1.2 , easing : ( t…" at bounding box center [233, 133] width 215 height 173
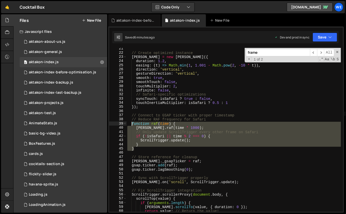
drag, startPoint x: 144, startPoint y: 148, endPoint x: 131, endPoint y: 123, distance: 27.7
click at [131, 124] on div "// Create optimized instance lenis = new Lenis ({ duration : 1.2 , easing : ( t…" at bounding box center [233, 133] width 215 height 173
paste textarea "}"
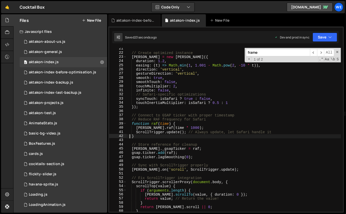
click at [217, 117] on div "// Create optimized instance lenis = new Lenis ({ duration : 1.2 , easing : ( t…" at bounding box center [233, 133] width 215 height 173
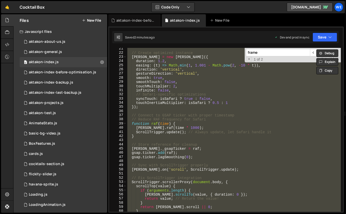
click at [203, 103] on div "// Create optimized instance lenis = new Lenis ({ duration : 1.2 , easing : ( t…" at bounding box center [233, 133] width 215 height 173
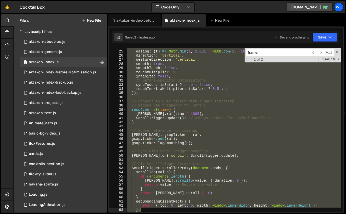
scroll to position [157, 0]
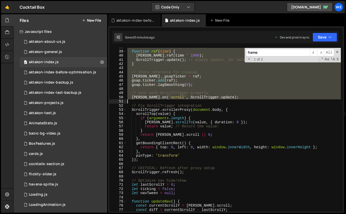
drag, startPoint x: 128, startPoint y: 87, endPoint x: 189, endPoint y: 98, distance: 62.5
click at [189, 98] on div "// Reduce RAF frequency for Safari function raf ( time ) { lenis . raf ( time *…" at bounding box center [233, 131] width 215 height 173
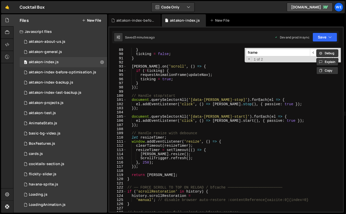
scroll to position [367, 0]
click at [144, 89] on div "} ticking = false ; } lenis . on ( 'scroll' , ( ) => { if ( ! ticking ) { reque…" at bounding box center [233, 134] width 215 height 173
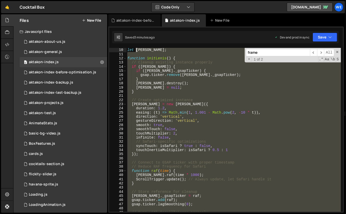
scroll to position [0, 0]
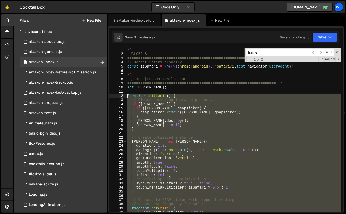
drag, startPoint x: 140, startPoint y: 88, endPoint x: 127, endPoint y: 96, distance: 15.1
click at [127, 96] on div "/* ==================================================================== GLOBALS…" at bounding box center [233, 134] width 215 height 173
paste textarea "});"
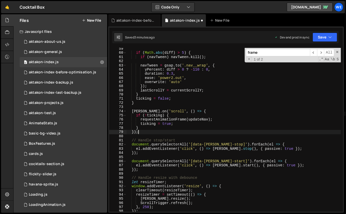
scroll to position [243, 0]
click at [204, 89] on div "if ( Math . abs ( diff ) > 5 ) { if ( navTween ) navTween . kill ( ) ; navTween…" at bounding box center [233, 133] width 215 height 173
type textarea "initScript();"
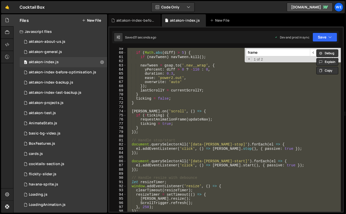
click at [182, 109] on div "if ( Math . abs ( diff ) > 5 ) { if ( navTween ) navTween . kill ( ) ; navTween…" at bounding box center [233, 133] width 215 height 173
click at [225, 122] on div "if ( Math . abs ( diff ) > 5 ) { if ( navTween ) navTween . kill ( ) ; navTween…" at bounding box center [233, 133] width 215 height 173
type textarea "ticking = true;"
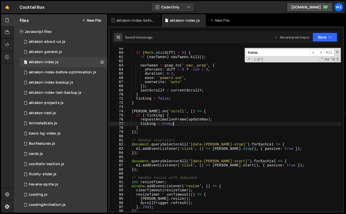
click at [268, 50] on input "frame" at bounding box center [278, 52] width 64 height 7
paste input "astScrollEnd: isSafari ? false : true,"
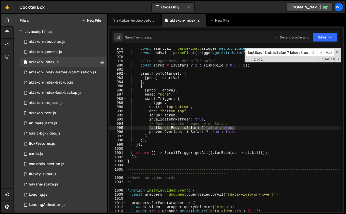
type input "fastScrollEnd: isSafari ? false : true,"
click at [246, 132] on div "const startVal = parseFloat ( trigger . getAttribute ( "data-parallax-start" ) …" at bounding box center [233, 133] width 215 height 173
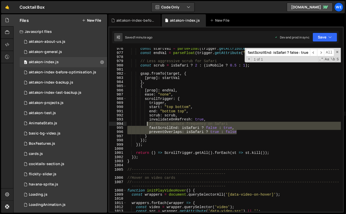
drag, startPoint x: 243, startPoint y: 132, endPoint x: 148, endPoint y: 122, distance: 96.1
click at [148, 122] on div "const startVal = parseFloat ( trigger . getAttribute ( "data-parallax-start" ) …" at bounding box center [233, 133] width 215 height 173
type textarea "// Reduce update frequency on Safari fastScrollEnd: isSafari ? false : true,"
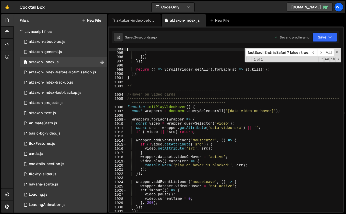
scroll to position [4171, 0]
click at [261, 53] on input "fastScrollEnd: isSafari ? false : true," at bounding box center [278, 52] width 64 height 7
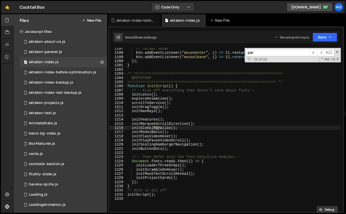
scroll to position [5034, 0]
type input "parallax"
click at [319, 51] on span "​" at bounding box center [320, 52] width 7 height 7
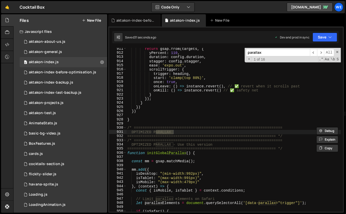
type textarea "OPTIMIZED PARALLAX"
click at [268, 133] on div "return gsap . from ( targets , { yPercent : 110 , duration : config . duration …" at bounding box center [233, 133] width 215 height 173
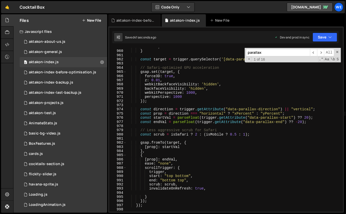
scroll to position [4037, 0]
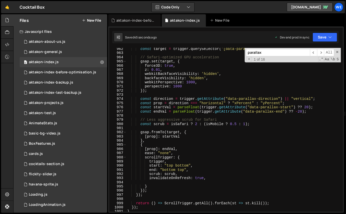
click at [268, 51] on input "parallax" at bounding box center [278, 52] width 64 height 7
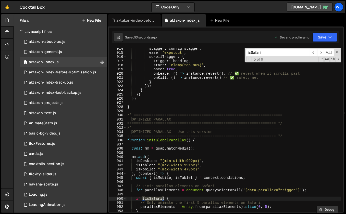
type input "isSafari"
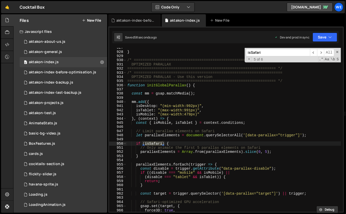
scroll to position [3893, 0]
click at [193, 156] on div "} /* ==================================================================== OPTIM…" at bounding box center [233, 132] width 215 height 173
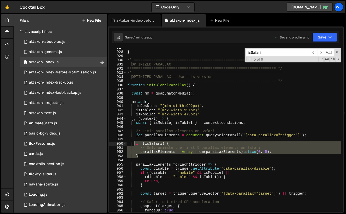
drag, startPoint x: 144, startPoint y: 157, endPoint x: 134, endPoint y: 142, distance: 18.6
click at [134, 142] on div "} /* ==================================================================== OPTIM…" at bounding box center [233, 132] width 215 height 173
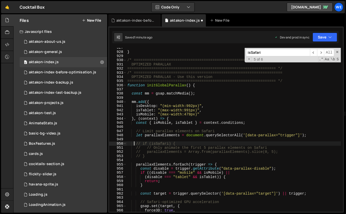
type textarea "// if (isSafari) {"
click at [279, 51] on input "isSafari" at bounding box center [278, 52] width 64 height 7
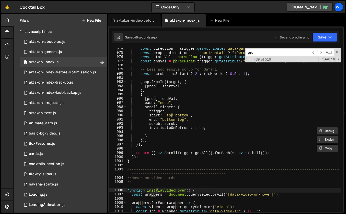
scroll to position [5084, 0]
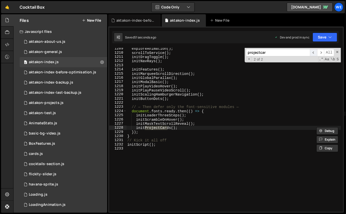
type input "projectcar"
click at [313, 55] on span "​" at bounding box center [313, 52] width 7 height 7
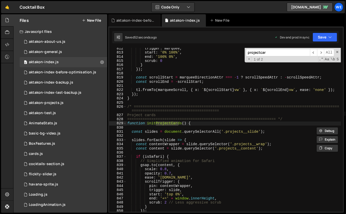
scroll to position [3429, 0]
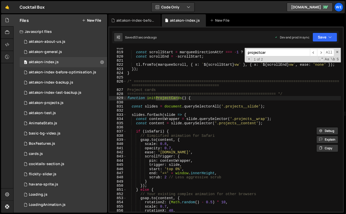
click at [150, 123] on div "const scrollStart = marqueeDirectionAttr === - 1 ? scrollSpeedAttr : - scrollSp…" at bounding box center [233, 132] width 215 height 173
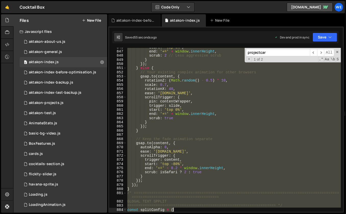
scroll to position [3559, 0]
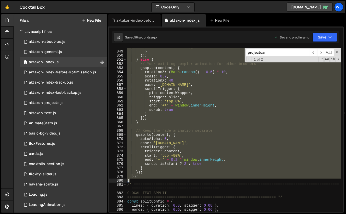
drag, startPoint x: 127, startPoint y: 98, endPoint x: 153, endPoint y: 180, distance: 85.7
click at [153, 180] on div "scrub : 2 // Less aggressive scrub } }) ; } else { // Your existing complex ani…" at bounding box center [233, 131] width 215 height 173
paste textarea
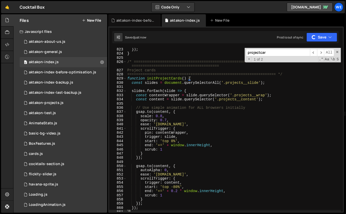
scroll to position [3451, 0]
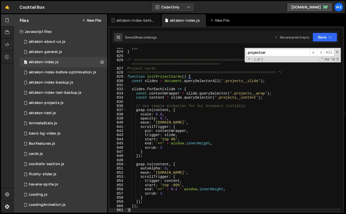
click at [192, 109] on div "}) ; } /* =====================================================================…" at bounding box center [233, 134] width 215 height 177
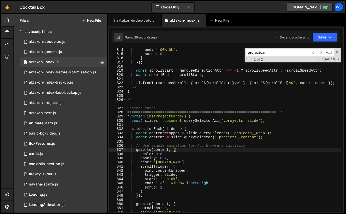
scroll to position [0, 0]
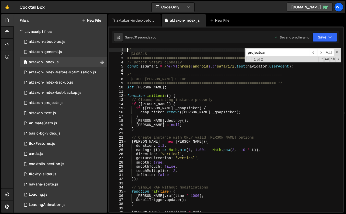
click at [337, 53] on div "projectcar ​ ​ All Replace All + 1 of 2 .* Aa \b S" at bounding box center [292, 55] width 96 height 15
click at [337, 52] on span at bounding box center [337, 52] width 4 height 4
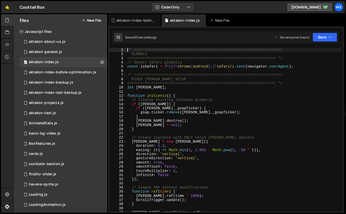
click at [308, 66] on div "/* ==================================================================== GLOBALS…" at bounding box center [233, 134] width 215 height 173
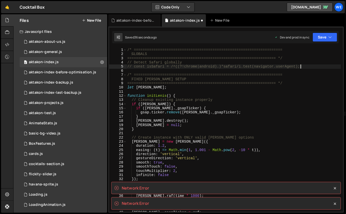
click at [308, 66] on div "/* ==================================================================== GLOBALS…" at bounding box center [233, 134] width 215 height 173
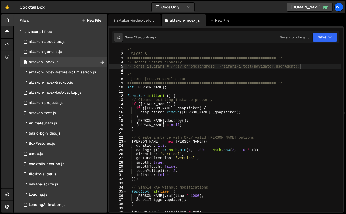
click at [251, 103] on div "/* ==================================================================== GLOBALS…" at bounding box center [233, 134] width 215 height 173
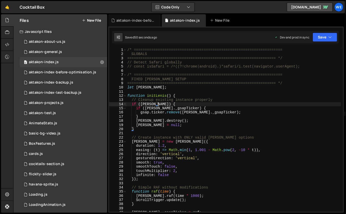
click at [216, 62] on div "/* ==================================================================== GLOBALS…" at bounding box center [233, 134] width 215 height 173
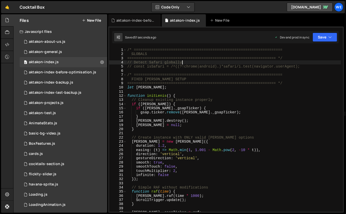
click at [312, 67] on div "/* ==================================================================== GLOBALS…" at bounding box center [233, 134] width 215 height 173
click at [228, 82] on div "/* ==================================================================== GLOBALS…" at bounding box center [233, 134] width 215 height 173
type textarea "initScript();"
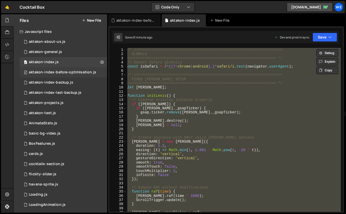
click at [58, 71] on div "aktakon-index-before-optimisation.js" at bounding box center [62, 72] width 67 height 5
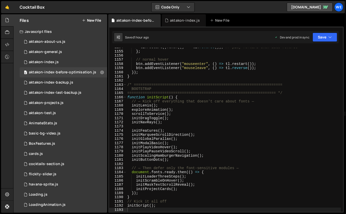
type textarea "/* ===================================================================="
click at [225, 84] on div "tl . restart ( ) . then (( ) => tl . reverse ( )) ; // play forward then auto-r…" at bounding box center [233, 131] width 215 height 173
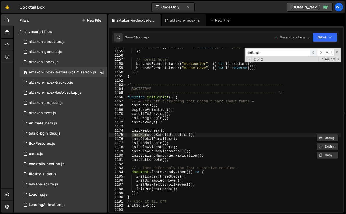
type input "initmar"
click at [313, 54] on span "​" at bounding box center [313, 52] width 7 height 7
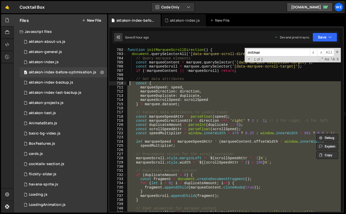
scroll to position [2944, 0]
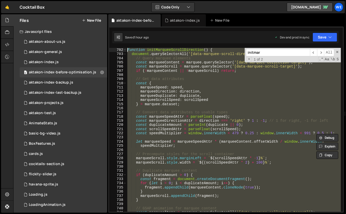
drag, startPoint x: 133, startPoint y: 188, endPoint x: 128, endPoint y: 50, distance: 138.2
click at [128, 50] on div "function initMarqueeScrollDirection ( ) { document . querySelectorAll ( '[data-…" at bounding box center [233, 134] width 215 height 173
type textarea "function initMarqueeScrollDirection() { document.querySelectorAll('[data-marque…"
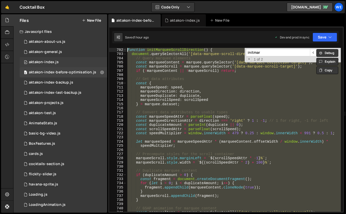
click at [53, 62] on div "aktakon-index.js" at bounding box center [44, 62] width 30 height 5
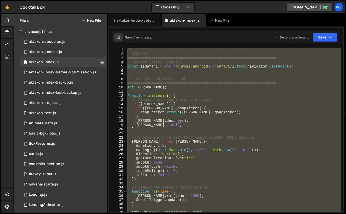
scroll to position [385, 0]
click at [301, 61] on div "/* ==================================================================== GLOBALS…" at bounding box center [233, 134] width 215 height 173
type textarea "// Detect Safari globally"
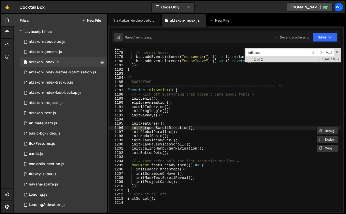
scroll to position [4951, 0]
type input "initmar"
click at [315, 52] on span "​" at bounding box center [313, 52] width 7 height 7
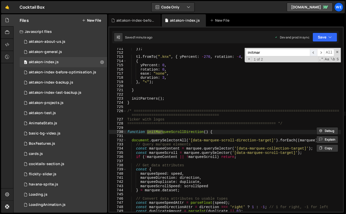
scroll to position [2979, 0]
click at [164, 133] on div "}) ; tl . fromTo ( ".knx" , { yPercent : - 270 , rotation : - 4 , } , { yPercen…" at bounding box center [233, 133] width 215 height 173
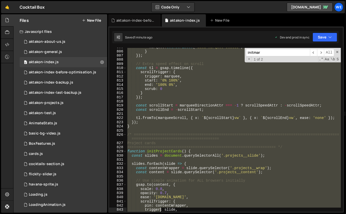
scroll to position [3376, 0]
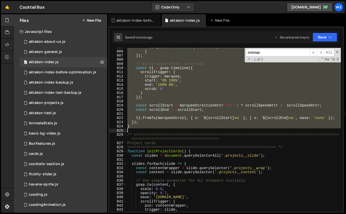
drag, startPoint x: 127, startPoint y: 131, endPoint x: 136, endPoint y: 129, distance: 9.3
click at [136, 129] on div "marquee . setAttribute ( 'data-marquee-status' , isInverted ? 'normal' : 'inver…" at bounding box center [233, 131] width 215 height 173
paste textarea
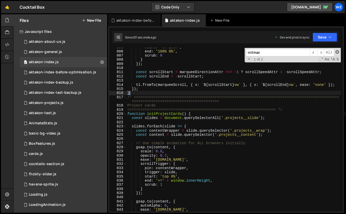
click at [337, 52] on span at bounding box center [337, 52] width 4 height 4
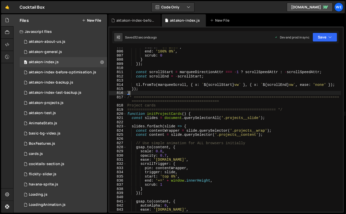
click at [221, 87] on div "start : '0% 100%' , end : '100% 0%' , scrub : 0 } }) ; const scrollStart = marq…" at bounding box center [233, 131] width 215 height 173
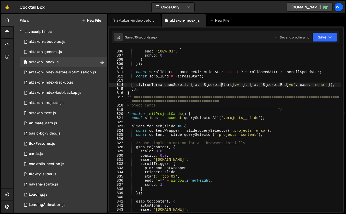
click at [186, 83] on div "start : '0% 100%' , end : '100% 0%' , scrub : 0 } }) ; const scrollStart = marq…" at bounding box center [233, 131] width 215 height 173
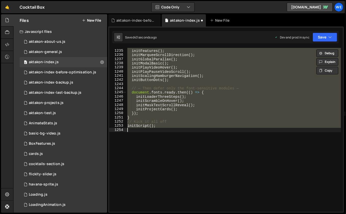
scroll to position [101, 0]
type textarea "const isSafari = /^((?!chrome|android).)*safari/i.test(navigator.userAgent);"
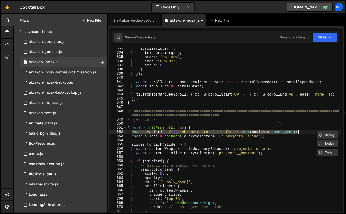
scroll to position [3491, 0]
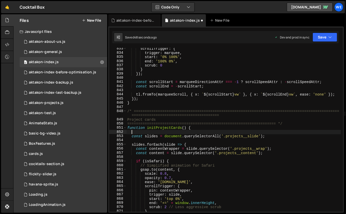
type textarea "initScript();"
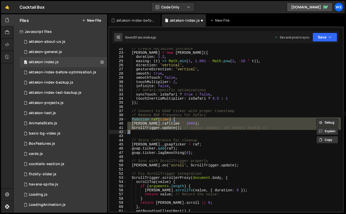
scroll to position [89, 0]
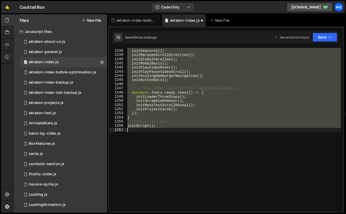
type textarea "const isSafari = /^((?!chrome|android).)*safari/i.test(navigator.userAgent);"
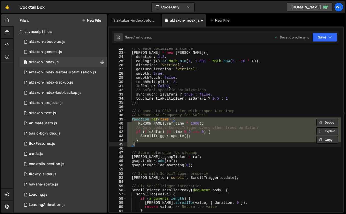
click at [186, 83] on div "// Create optimized instance lenis = new Lenis ({ duration : 1.2 , easing : ( t…" at bounding box center [233, 133] width 215 height 173
type textarea "touchMultiplier: 2,"
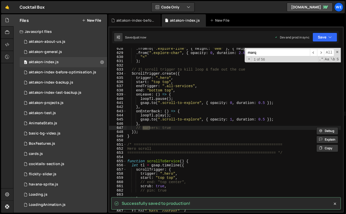
scroll to position [3074, 0]
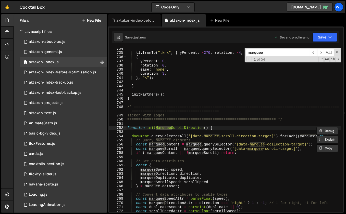
type input "marquee"
click at [199, 124] on div "tl . fromTo ( ".knx" , { yPercent : - 270 , rotation : - 4 , } , { yPercent : 0…" at bounding box center [233, 133] width 215 height 173
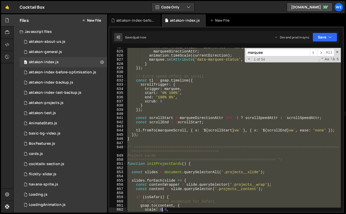
scroll to position [3484, 0]
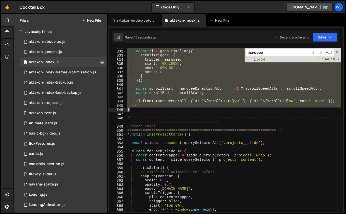
drag, startPoint x: 127, startPoint y: 129, endPoint x: 133, endPoint y: 111, distance: 18.2
click at [133, 111] on div "// Extra speed effect on scroll const tl = gsap . timeline ({ scrollTrigger : {…" at bounding box center [233, 131] width 215 height 173
paste textarea
type textarea "}"
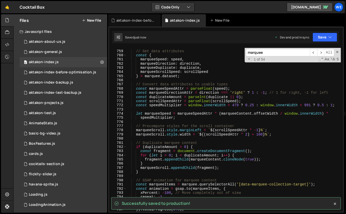
scroll to position [3180, 0]
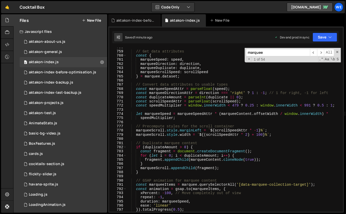
click at [209, 124] on div "// Get data attributes const { marqueeSpeed : speed , marqueeDirection : direct…" at bounding box center [233, 131] width 215 height 173
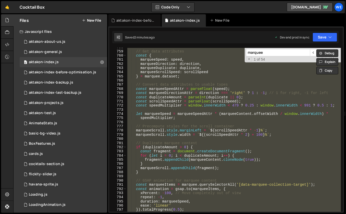
click at [207, 94] on div "// Get data attributes const { marqueeSpeed : speed , marqueeDirection : direct…" at bounding box center [233, 131] width 215 height 173
type textarea "const marqueeDirectionAttr = direction === 'right' ? 1 : -1; // 1 for right, -1…"
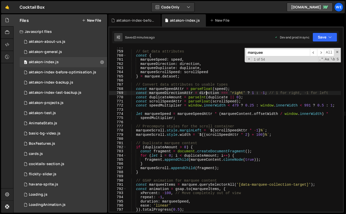
click at [274, 51] on input "marquee" at bounding box center [278, 52] width 64 height 7
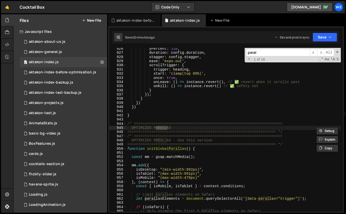
scroll to position [3888, 0]
type input "parallax"
click at [196, 161] on div "yPercent : 110 , duration : config . duration , stagger : config . stagger , ea…" at bounding box center [233, 133] width 215 height 173
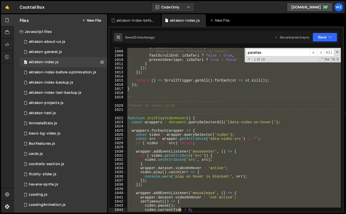
scroll to position [4239, 0]
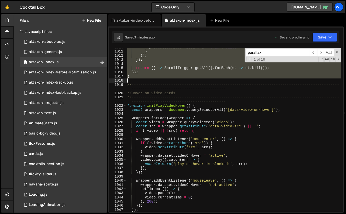
drag, startPoint x: 127, startPoint y: 118, endPoint x: 143, endPoint y: 80, distance: 41.7
click at [143, 80] on div "preventOverlaps : isSafari ? true : false } }) ; }) ; return ( ) => ScrollTrigg…" at bounding box center [233, 131] width 215 height 173
paste textarea
type textarea "}"
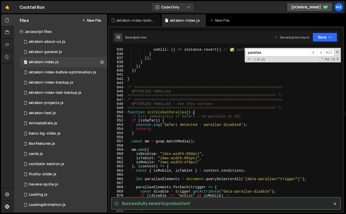
scroll to position [3922, 0]
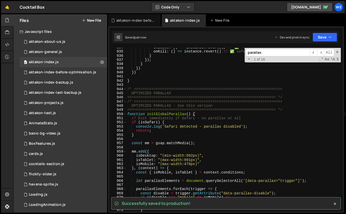
scroll to position [385, 0]
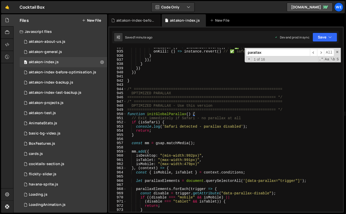
click at [281, 98] on div "onLeave : ( ) => instance . revert ( ) , // ✅ revert when it scrolls past onKil…" at bounding box center [233, 131] width 215 height 173
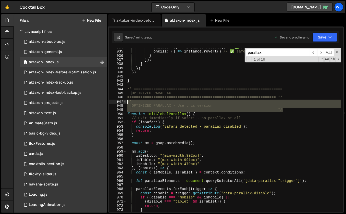
drag, startPoint x: 289, startPoint y: 111, endPoint x: 124, endPoint y: 102, distance: 165.9
click at [124, 102] on div "==================================================================== */ 934 935…" at bounding box center [225, 130] width 233 height 164
type textarea "/* ==================================================================== OPTIMIZ…"
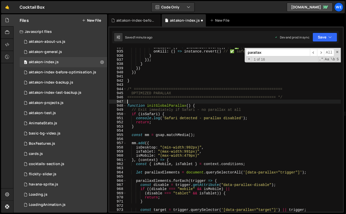
click at [236, 100] on div "onLeave : ( ) => instance . revert ( ) , // ✅ revert when it scrolls past onKil…" at bounding box center [233, 131] width 215 height 173
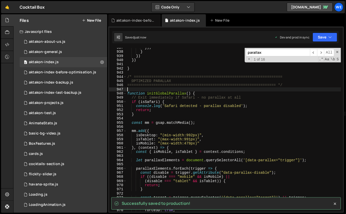
scroll to position [3936, 0]
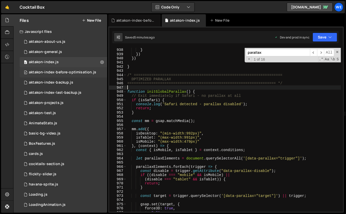
click at [78, 73] on div "aktakon-index-before-optimisation.js" at bounding box center [62, 72] width 67 height 5
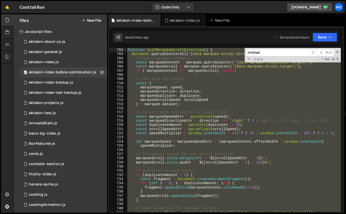
click at [187, 105] on div "function initMarqueeScrollDirection ( ) { document . querySelectorAll ( '[data-…" at bounding box center [233, 134] width 215 height 173
type textarea "} = marquee.dataset;"
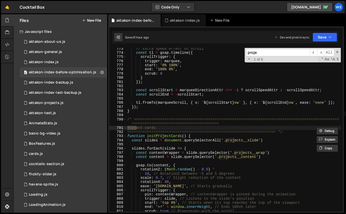
scroll to position [3241, 0]
type input "project"
click at [151, 134] on div "// Extra speed effect on scroll const tl = gsap . timeline ({ scrollTrigger : {…" at bounding box center [233, 133] width 215 height 173
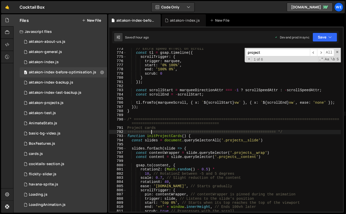
click at [128, 137] on div "// Extra speed effect on scroll const tl = gsap . timeline ({ scrollTrigger : {…" at bounding box center [233, 133] width 215 height 173
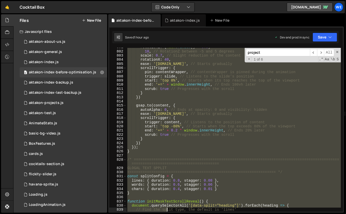
scroll to position [3418, 0]
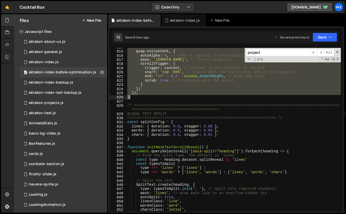
drag, startPoint x: 127, startPoint y: 137, endPoint x: 138, endPoint y: 97, distance: 40.9
click at [138, 97] on div "gsap . to ( content , { autoAlpha : 0 , // Ends at opacity: 0 and visibility: h…" at bounding box center [233, 131] width 215 height 173
type textarea "}); }"
click at [55, 58] on div "0 aktakon-index.js 0" at bounding box center [63, 62] width 87 height 10
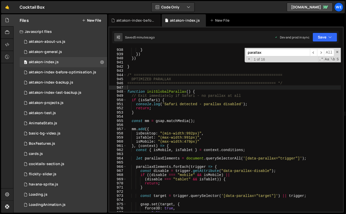
scroll to position [385, 0]
click at [269, 54] on input "parallax" at bounding box center [278, 52] width 64 height 7
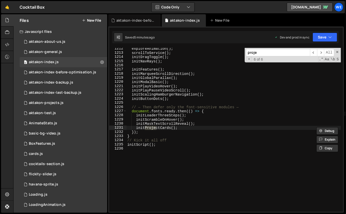
scroll to position [5097, 0]
type input "project"
click at [313, 53] on span "​" at bounding box center [313, 52] width 7 height 7
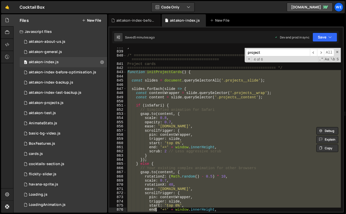
scroll to position [3601, 0]
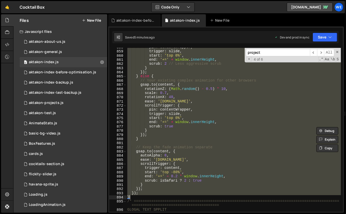
drag, startPoint x: 127, startPoint y: 107, endPoint x: 142, endPoint y: 197, distance: 91.7
click at [142, 197] on div "pin : contentWrapper , trigger : slide , start : 'top 0%' , end : '+=' + window…" at bounding box center [233, 131] width 215 height 173
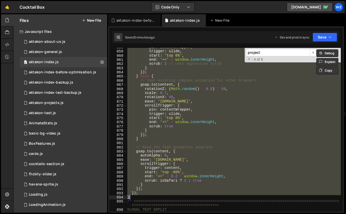
paste textarea
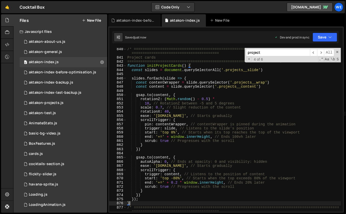
scroll to position [3520, 0]
click at [208, 98] on div "/* ============================================================================…" at bounding box center [233, 135] width 215 height 177
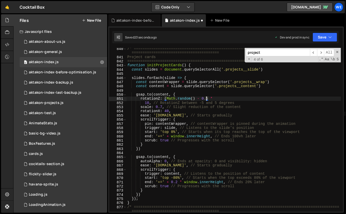
scroll to position [0, 5]
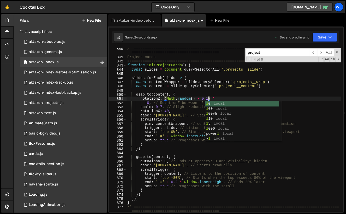
click at [172, 108] on div "/* ============================================================================…" at bounding box center [233, 135] width 215 height 177
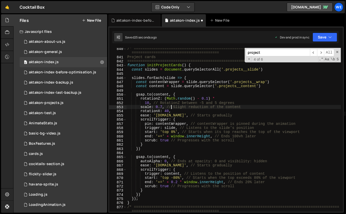
click at [162, 107] on div "/* ============================================================================…" at bounding box center [233, 135] width 215 height 177
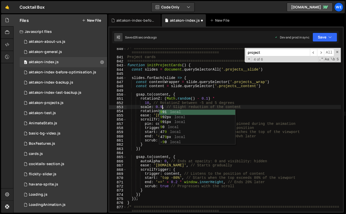
type textarea "scale: 0.9, // Slight reduction of the content"
click at [191, 91] on div "/* ============================================================================…" at bounding box center [233, 135] width 215 height 177
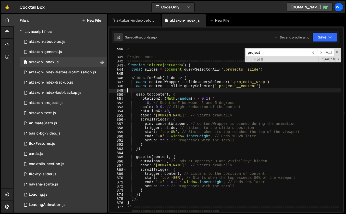
click at [168, 114] on div "/* ============================================================================…" at bounding box center [233, 135] width 215 height 177
click at [166, 111] on div "/* ============================================================================…" at bounding box center [233, 135] width 215 height 177
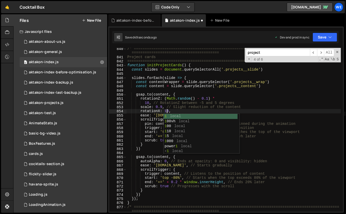
scroll to position [0, 3]
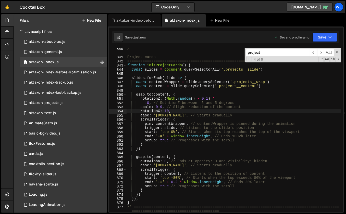
click at [179, 129] on div "/* ============================================================================…" at bounding box center [233, 135] width 215 height 177
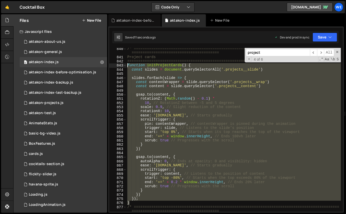
drag, startPoint x: 130, startPoint y: 201, endPoint x: 126, endPoint y: 64, distance: 137.4
click at [126, 64] on div "/* ============================================================================…" at bounding box center [233, 135] width 215 height 177
click at [246, 186] on div "/* ============================================================================…" at bounding box center [233, 135] width 215 height 177
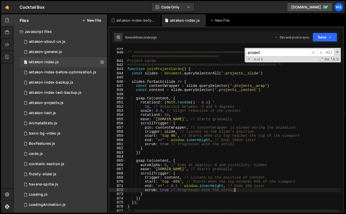
scroll to position [3515, 0]
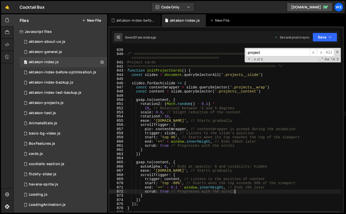
click at [300, 128] on div "/* ============================================================================…" at bounding box center [233, 136] width 215 height 177
type textarea "pin: contentWrapper, // contentWrapper is pinned during the animation"
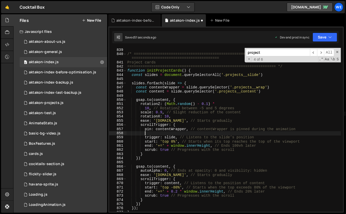
scroll to position [0, 1]
paste textarea "anticipatePin: 1 // Add this"
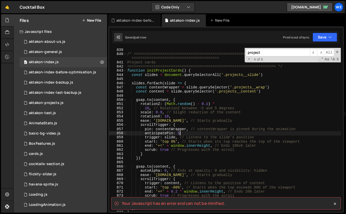
scroll to position [0, 4]
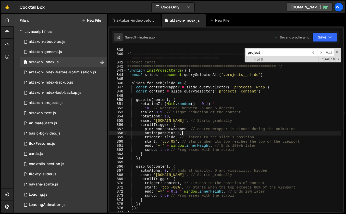
click at [216, 130] on div "/* ============================================================================…" at bounding box center [233, 136] width 215 height 177
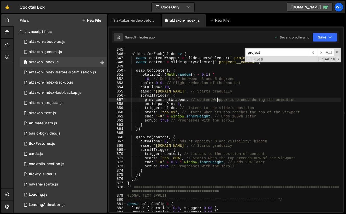
scroll to position [3545, 0]
click at [209, 85] on div "slides . forEach ( slide => { const contentWrapper = slide . querySelector ( '.…" at bounding box center [233, 133] width 215 height 173
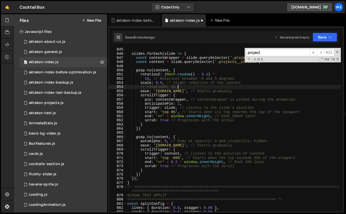
click at [145, 78] on div "slides . forEach ( slide => { const contentWrapper = slide . querySelector ( '.…" at bounding box center [233, 133] width 215 height 173
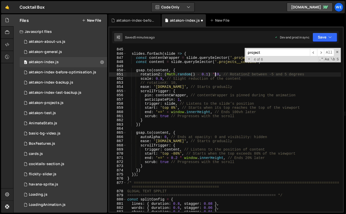
scroll to position [0, 6]
click at [271, 157] on div "slides . forEach ( slide => { const contentWrapper = slide . querySelector ( '.…" at bounding box center [233, 133] width 215 height 173
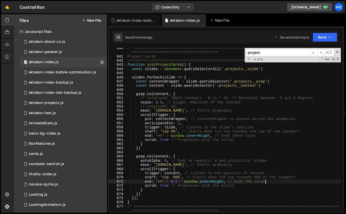
scroll to position [3520, 0]
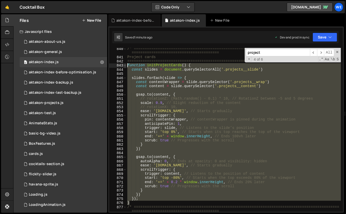
drag, startPoint x: 137, startPoint y: 204, endPoint x: 126, endPoint y: 64, distance: 140.6
click at [126, 64] on div "end: '+=' + 0.2 * window.innerHeight, // Ends 20% later 840 841 842 843 844 845…" at bounding box center [225, 130] width 233 height 164
click at [220, 111] on div "/* ============================================================================…" at bounding box center [233, 130] width 214 height 164
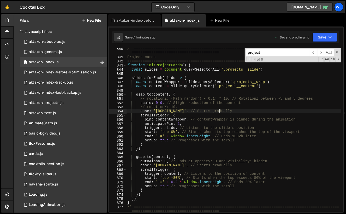
click at [150, 78] on div "/* ============================================================================…" at bounding box center [233, 135] width 215 height 177
type textarea "slides.forEach(slide => {"
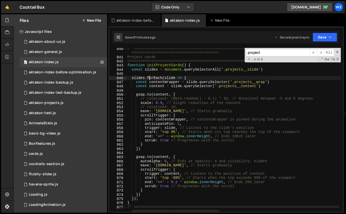
click at [150, 75] on div "/* ============================================================================…" at bounding box center [233, 135] width 215 height 177
type textarea "initScript();"
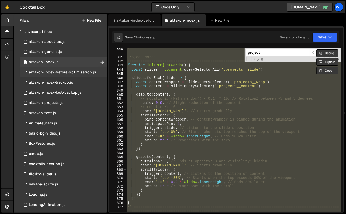
click at [79, 71] on div "aktakon-index-before-optimisation.js" at bounding box center [62, 72] width 67 height 5
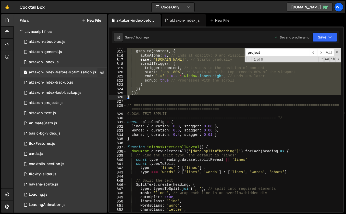
click at [100, 72] on icon at bounding box center [102, 72] width 4 height 5
type input "aktakon-index-before-optimisation"
radio input "true"
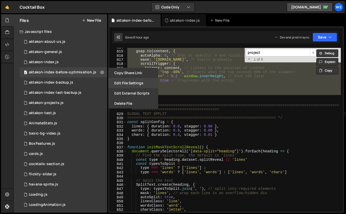
click at [122, 84] on button "Edit File Settings" at bounding box center [133, 83] width 50 height 10
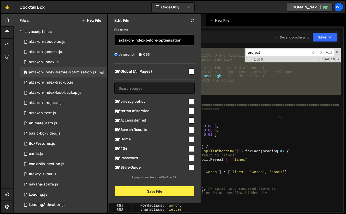
click at [148, 39] on input "aktakon-index-before-optimisation" at bounding box center [154, 39] width 80 height 11
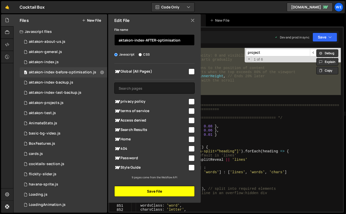
type input "aktakon-index-AFTER-optimisation"
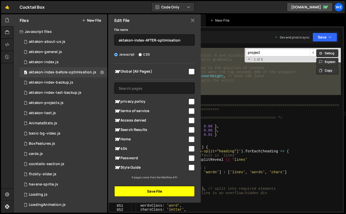
click at [169, 195] on button "Save File" at bounding box center [154, 191] width 80 height 11
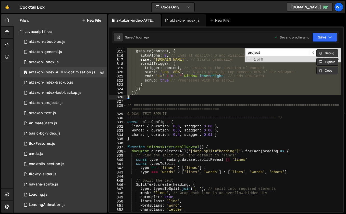
type textarea "type === 'lines' ? ['lines'] :"
click at [181, 169] on div "gsap . to ( content , { autoAlpha : 0 , // Ends at opacity: 0 and visibility: h…" at bounding box center [233, 131] width 215 height 173
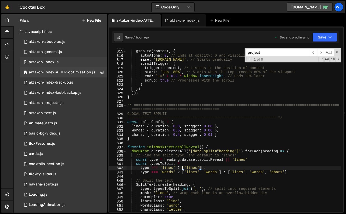
click at [55, 63] on div "aktakon-index.js" at bounding box center [44, 62] width 30 height 5
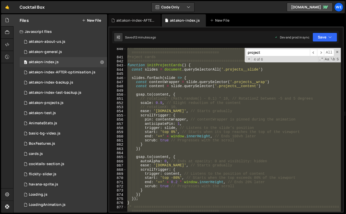
scroll to position [385, 0]
click at [148, 80] on div "/* ============================================================================…" at bounding box center [233, 135] width 215 height 177
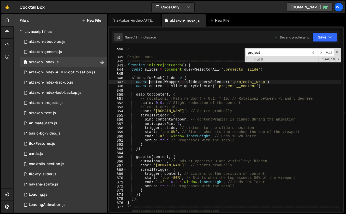
type textarea "initScript();"
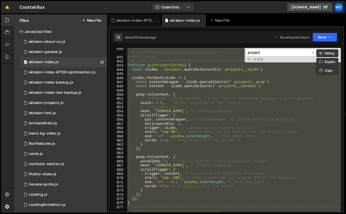
click at [94, 18] on button "New File" at bounding box center [91, 20] width 19 height 4
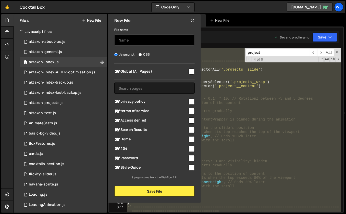
click at [123, 40] on input "text" at bounding box center [154, 39] width 80 height 11
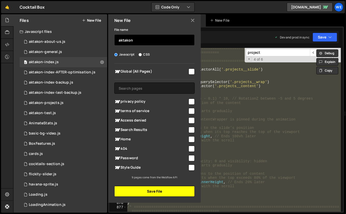
type input "aktakon"
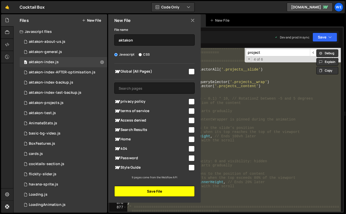
click at [140, 189] on button "Save File" at bounding box center [154, 191] width 80 height 11
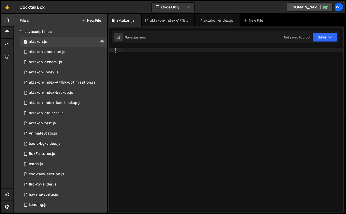
scroll to position [0, 0]
click at [54, 50] on div "aktakon-about-us.js" at bounding box center [47, 52] width 36 height 5
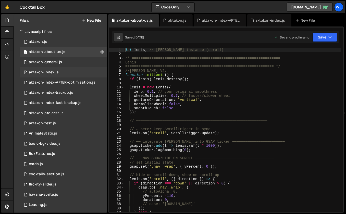
click at [50, 73] on div "aktakon-index.js" at bounding box center [44, 72] width 30 height 5
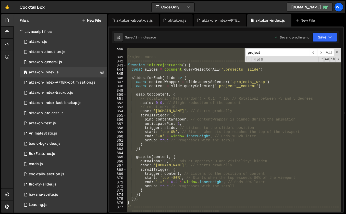
click at [206, 82] on div "/* ============================================================================…" at bounding box center [233, 135] width 215 height 177
type textarea "initScript();"
click at [70, 45] on div "0 aktakon.js 0" at bounding box center [63, 42] width 87 height 10
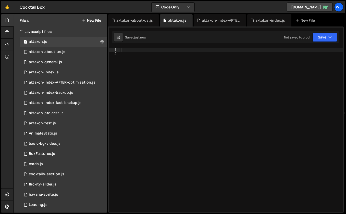
click at [197, 88] on div at bounding box center [231, 134] width 223 height 173
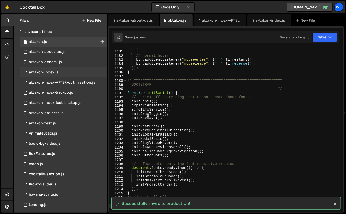
click at [48, 70] on div "aktakon-index.js" at bounding box center [44, 72] width 30 height 5
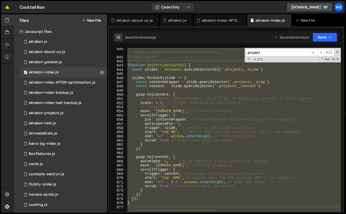
scroll to position [385, 0]
click at [226, 78] on div "/* ============================================================================…" at bounding box center [233, 135] width 215 height 177
type textarea "slides.forEach(slide => {"
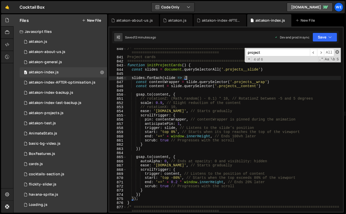
click at [337, 50] on span at bounding box center [337, 52] width 4 height 4
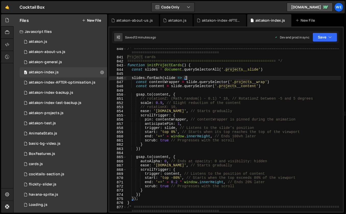
click at [255, 75] on div "/* ============================================================================…" at bounding box center [233, 135] width 215 height 177
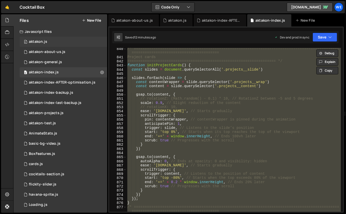
click at [66, 41] on div "0 aktakon.js 0" at bounding box center [63, 42] width 87 height 10
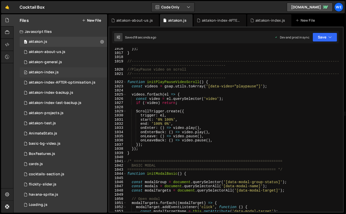
scroll to position [4270, 0]
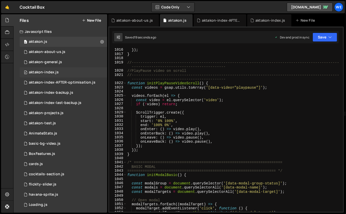
click at [47, 70] on div "aktakon-index.js" at bounding box center [44, 72] width 30 height 5
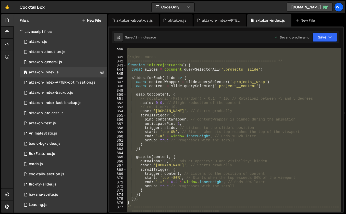
scroll to position [385, 0]
click at [200, 98] on div "/* ============================================================================…" at bounding box center [233, 135] width 215 height 177
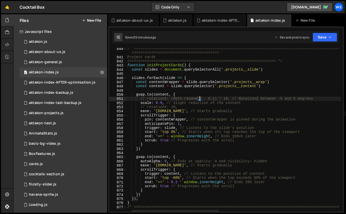
type textarea "initScript();"
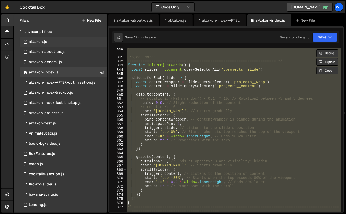
click at [48, 43] on div "0 aktakon.js 0" at bounding box center [63, 42] width 87 height 10
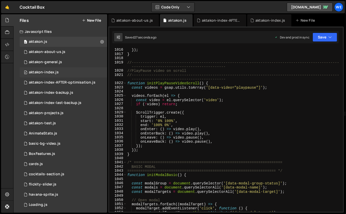
click at [52, 71] on div "aktakon-index.js" at bounding box center [44, 72] width 30 height 5
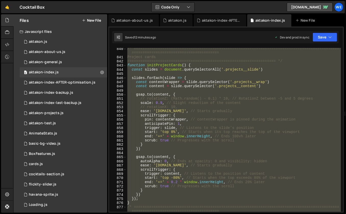
scroll to position [385, 0]
click at [172, 75] on div "/* ============================================================================…" at bounding box center [233, 135] width 215 height 177
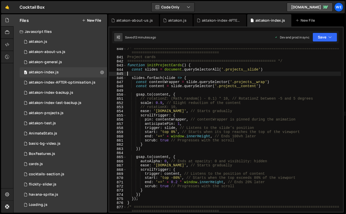
type textarea "initScript();"
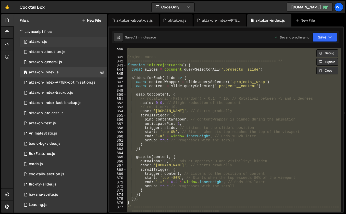
click at [58, 42] on div "0 aktakon.js 0" at bounding box center [63, 42] width 87 height 10
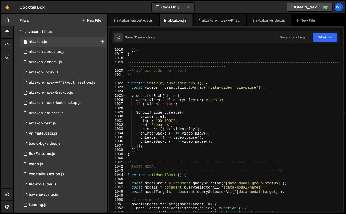
scroll to position [0, 0]
type textarea "//-----------------------------------------------------------------------------…"
click at [176, 66] on div "}) ; } //----------------------------------------------------------------------…" at bounding box center [233, 134] width 215 height 173
click at [60, 81] on div "aktakon-index-AFTER-optimisation.js" at bounding box center [62, 82] width 67 height 5
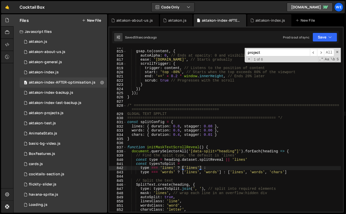
click at [204, 84] on div "gsap . to ( content , { autoAlpha : 0 , // Ends at opacity: 0 and visibility: h…" at bounding box center [233, 131] width 215 height 173
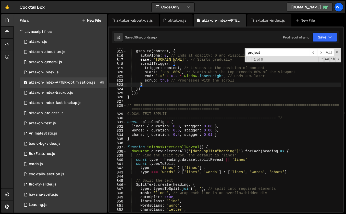
type textarea "initScript();"
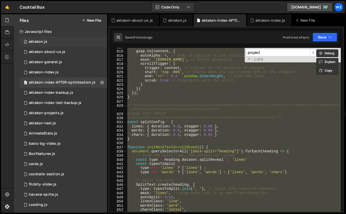
click at [38, 37] on div "0 aktakon.js 0" at bounding box center [63, 42] width 87 height 10
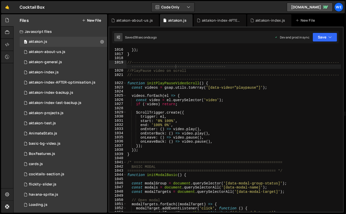
click at [182, 82] on div "}) ; } //----------------------------------------------------------------------…" at bounding box center [233, 134] width 215 height 173
type textarea "initScript();"
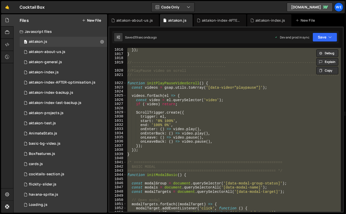
paste textarea
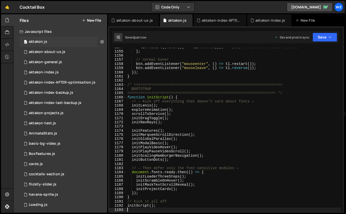
click at [100, 41] on icon at bounding box center [102, 41] width 4 height 5
type input "aktakon"
radio input "true"
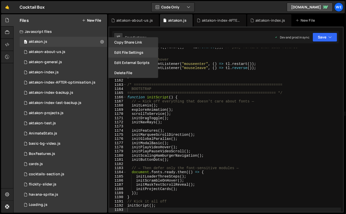
click at [118, 50] on button "Edit File Settings" at bounding box center [133, 52] width 50 height 10
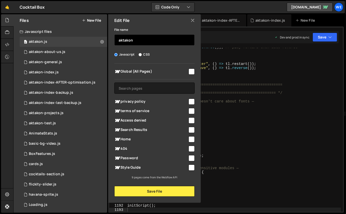
click at [141, 38] on input "aktakon" at bounding box center [154, 39] width 80 height 11
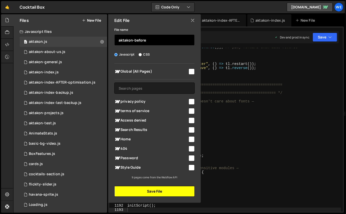
type input "aktakon-before"
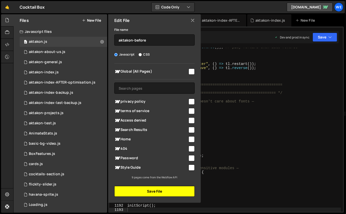
click at [134, 189] on button "Save File" at bounding box center [154, 191] width 80 height 11
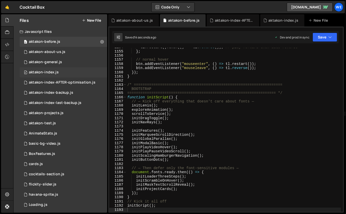
click at [67, 75] on div "0 aktakon-index.js 0" at bounding box center [63, 72] width 87 height 10
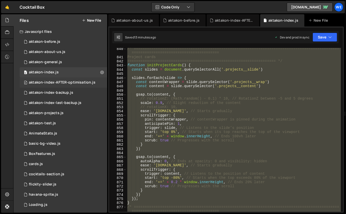
scroll to position [385, 0]
click at [65, 85] on div "aktakon-index-AFTER-optimisation.js" at bounding box center [62, 82] width 67 height 5
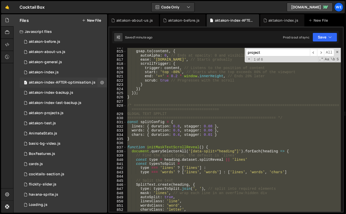
scroll to position [0, 0]
click at [178, 101] on div "gsap . to ( content , { autoAlpha : 0 , // Ends at opacity: 0 and visibility: h…" at bounding box center [233, 131] width 215 height 173
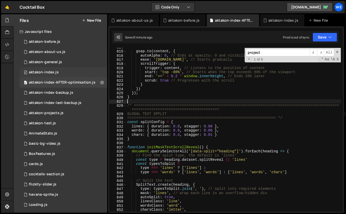
click at [53, 71] on div "aktakon-index.js" at bounding box center [44, 72] width 30 height 5
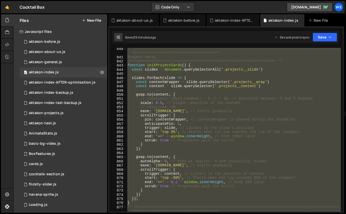
scroll to position [385, 0]
click at [165, 95] on div "/* ============================================================================…" at bounding box center [233, 135] width 215 height 177
type textarea "[DOMAIN_NAME](content, {"
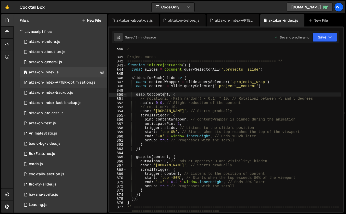
click at [63, 84] on div "aktakon-index-AFTER-optimisation.js" at bounding box center [62, 82] width 67 height 5
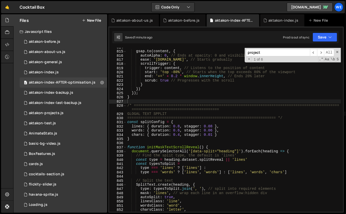
click at [231, 94] on div "gsap . to ( content , { autoAlpha : 0 , // Ends at opacity: 0 and visibility: h…" at bounding box center [233, 131] width 215 height 173
type textarea "initScript();"
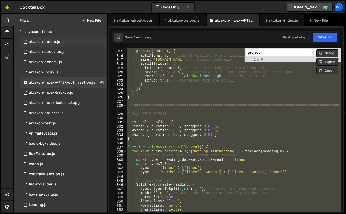
click at [53, 38] on div "0 aktakon-before.js 0" at bounding box center [63, 42] width 87 height 10
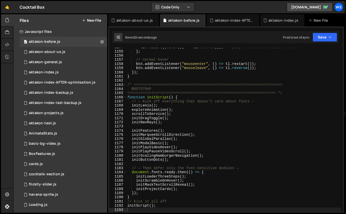
click at [177, 81] on div "tl . restart ( ) . then (( ) => tl . reverse ( )) ; // play forward then auto-r…" at bounding box center [233, 131] width 215 height 173
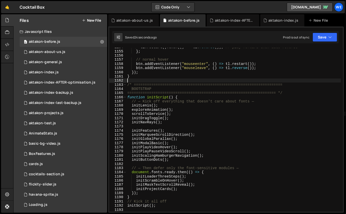
type textarea "initScript();"
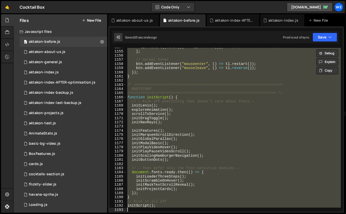
paste textarea
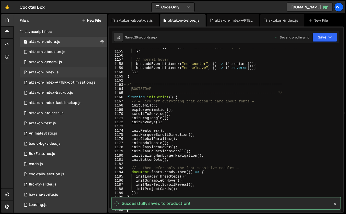
click at [61, 71] on div "0 aktakon-index.js 0" at bounding box center [63, 72] width 87 height 10
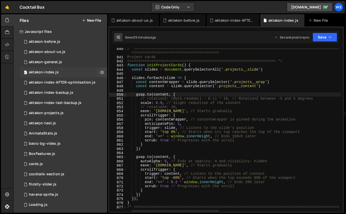
scroll to position [385, 0]
click at [203, 73] on div "/* ============================================================================…" at bounding box center [233, 135] width 215 height 177
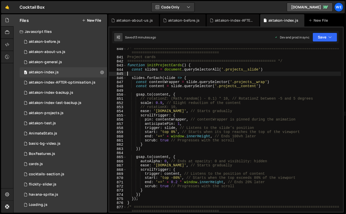
type textarea "initScript();"
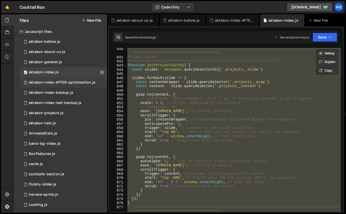
click at [78, 81] on div "aktakon-index-AFTER-optimisation.js" at bounding box center [62, 82] width 67 height 5
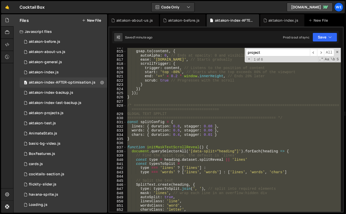
scroll to position [0, 0]
click at [197, 99] on div "gsap . to ( content , { autoAlpha : 0 , // Ends at opacity: 0 and visibility: h…" at bounding box center [233, 131] width 215 height 173
type textarea "}"
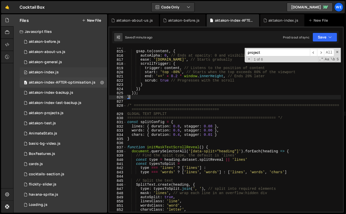
click at [43, 74] on div "aktakon-index.js" at bounding box center [44, 72] width 30 height 5
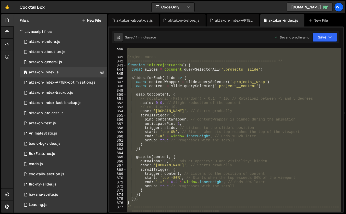
click at [242, 106] on div "/* ============================================================================…" at bounding box center [233, 135] width 215 height 177
type textarea "initScript();"
click at [55, 38] on div "0 aktakon-before.js 0" at bounding box center [63, 42] width 87 height 10
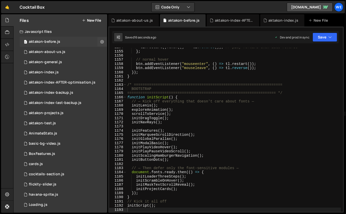
scroll to position [0, 0]
click at [100, 42] on icon at bounding box center [102, 41] width 4 height 5
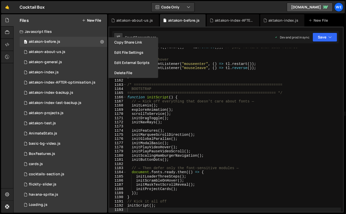
click at [191, 73] on div "tl . restart ( ) . then (( ) => tl . reverse ( )) ; // play forward then auto-r…" at bounding box center [233, 131] width 215 height 173
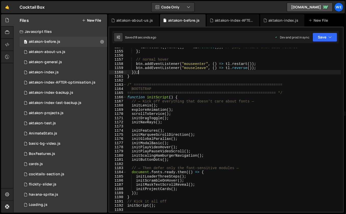
click at [191, 73] on div "tl . restart ( ) . then (( ) => tl . reverse ( )) ; // play forward then auto-r…" at bounding box center [233, 131] width 215 height 173
type textarea "initScript();"
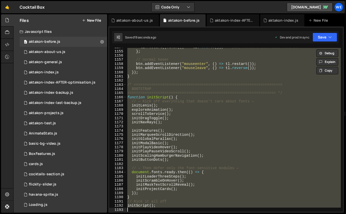
paste textarea
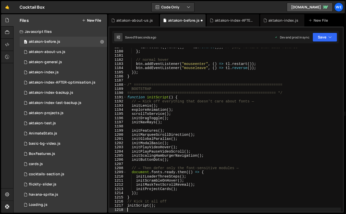
scroll to position [4960, 0]
click at [44, 73] on div "aktakon-index.js" at bounding box center [44, 72] width 30 height 5
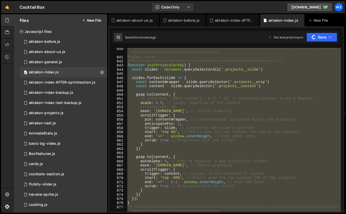
scroll to position [385, 0]
click at [208, 100] on div "/* ============================================================================…" at bounding box center [233, 135] width 215 height 177
type textarea "initScript();"
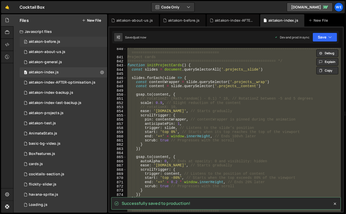
click at [52, 42] on div "aktakon-before.js" at bounding box center [44, 41] width 31 height 5
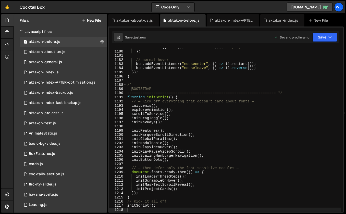
click at [225, 113] on div "tl . restart ( ) . then (( ) => tl . reverse ( )) ; // play forward then auto-r…" at bounding box center [233, 131] width 215 height 173
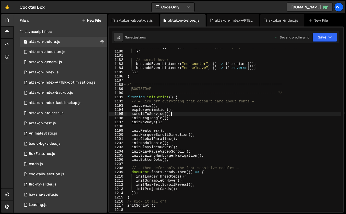
type textarea "initScript();"
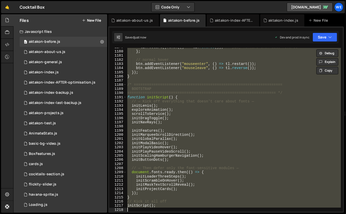
paste textarea
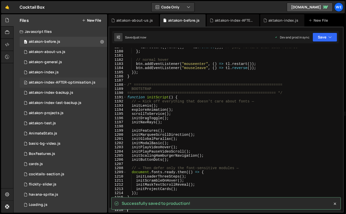
click at [66, 81] on div "aktakon-index-AFTER-optimisation.js" at bounding box center [62, 82] width 67 height 5
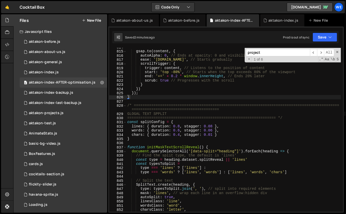
click at [178, 94] on div "gsap . to ( content , { autoAlpha : 0 , // Ends at opacity: 0 and visibility: h…" at bounding box center [233, 131] width 215 height 173
type textarea "initScript();"
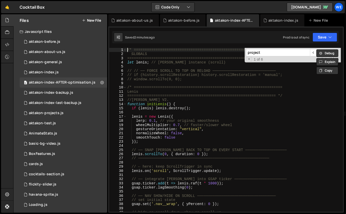
click at [213, 160] on div "/* ==================================================================== GLOBALS…" at bounding box center [233, 134] width 215 height 173
type textarea "initScript();"
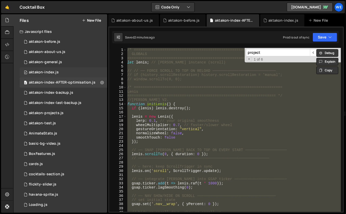
click at [63, 73] on div "0 aktakon-index.js 0" at bounding box center [63, 72] width 87 height 10
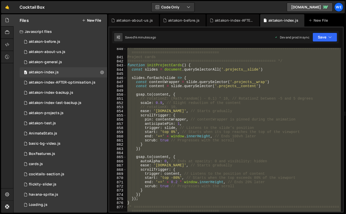
click at [167, 83] on div "/* ============================================================================…" at bounding box center [233, 135] width 215 height 177
type textarea "initScript();"
paste textarea
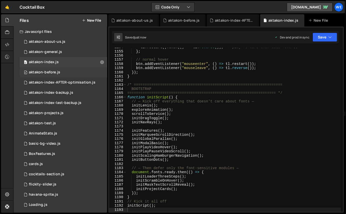
click at [96, 71] on div "0 aktakon-before.js 0" at bounding box center [63, 72] width 87 height 10
click at [100, 72] on icon at bounding box center [102, 72] width 4 height 5
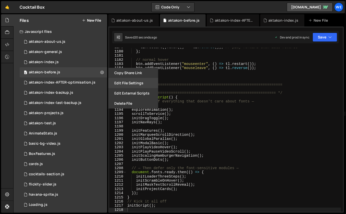
click at [121, 83] on button "Edit File Settings" at bounding box center [133, 83] width 50 height 10
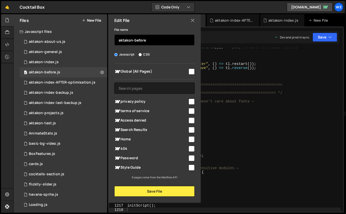
click at [159, 40] on input "aktakon-before" at bounding box center [154, 39] width 80 height 11
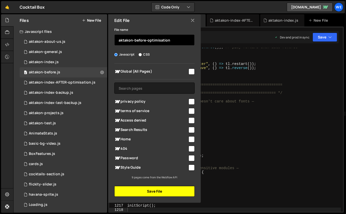
type input "aktakon-before-optimisation"
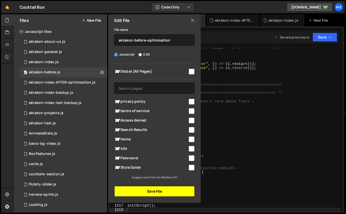
click at [132, 192] on button "Save File" at bounding box center [154, 191] width 80 height 11
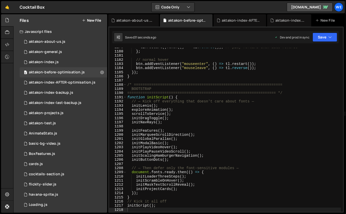
click at [179, 81] on div "tl . restart ( ) . then (( ) => tl . reverse ( )) ; // play forward then auto-r…" at bounding box center [233, 131] width 215 height 173
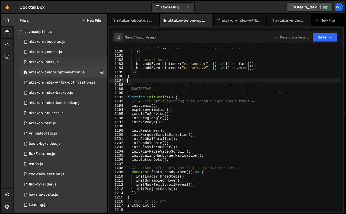
click at [58, 63] on div "0 aktakon-index.js 0" at bounding box center [63, 62] width 87 height 10
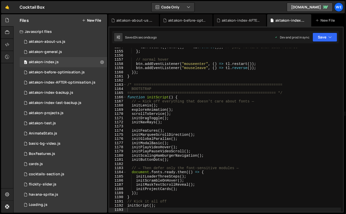
scroll to position [385, 0]
click at [204, 78] on div "tl . restart ( ) . then (( ) => tl . reverse ( )) ; // play forward then auto-r…" at bounding box center [233, 131] width 215 height 173
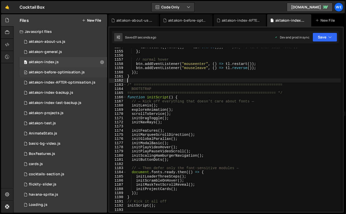
click at [63, 70] on div "aktakon-before-optimisation.js" at bounding box center [57, 72] width 56 height 5
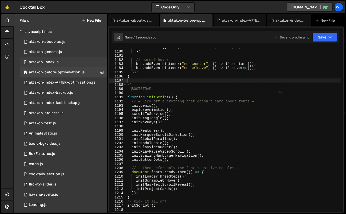
click at [52, 62] on div "aktakon-index.js" at bounding box center [44, 62] width 30 height 5
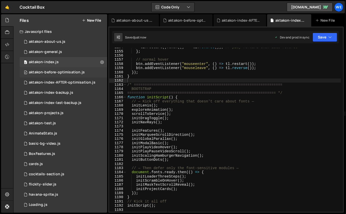
scroll to position [385, 0]
click at [168, 75] on div "tl . restart ( ) . then (( ) => tl . reverse ( )) ; // play forward then auto-r…" at bounding box center [233, 131] width 215 height 173
click at [162, 85] on div "tl . restart ( ) . then (( ) => tl . reverse ( )) ; // play forward then auto-r…" at bounding box center [233, 131] width 215 height 173
type textarea "/* ===================================================================="
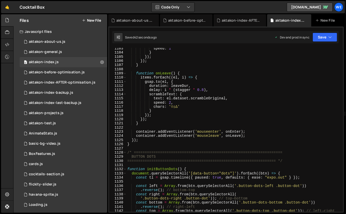
scroll to position [4643, 0]
click at [64, 72] on div "aktakon-before-optimisation.js" at bounding box center [57, 72] width 56 height 5
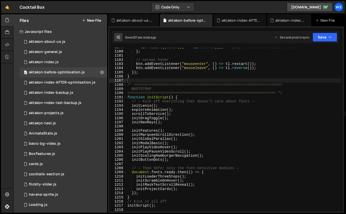
click at [246, 109] on div "tl . restart ( ) . then (( ) => tl . reverse ( )) ; // play forward then auto-r…" at bounding box center [233, 131] width 215 height 173
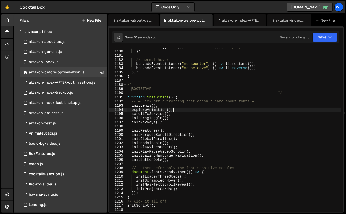
type textarea "/* ===================================================================="
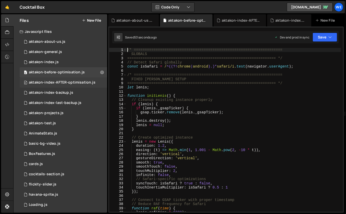
click at [65, 83] on div "aktakon-index-AFTER-optimisation.js" at bounding box center [62, 82] width 67 height 5
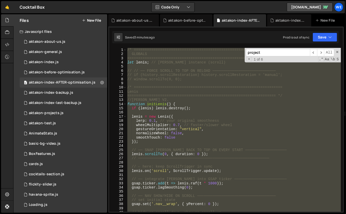
click at [195, 109] on div "/* ==================================================================== GLOBALS…" at bounding box center [233, 134] width 215 height 173
type textarea "if ([PERSON_NAME]) [PERSON_NAME].destroy();"
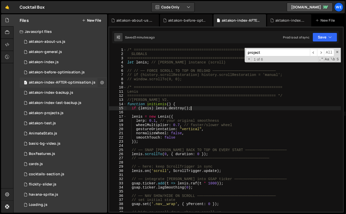
click at [100, 83] on icon at bounding box center [102, 82] width 4 height 5
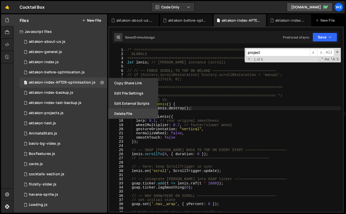
click at [117, 115] on button "Delete File" at bounding box center [133, 114] width 50 height 10
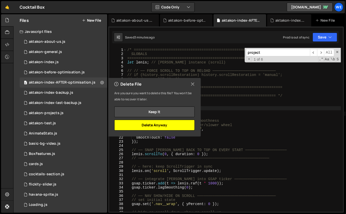
click at [127, 123] on button "Delete Anyway" at bounding box center [154, 125] width 80 height 11
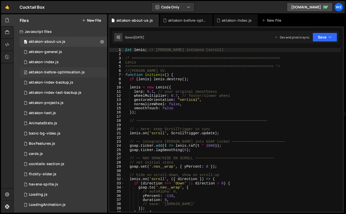
click at [73, 72] on div "aktakon-before-optimisation.js" at bounding box center [57, 72] width 56 height 5
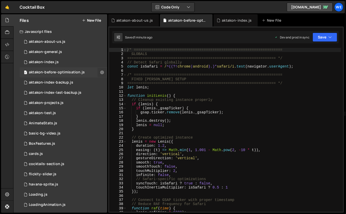
click at [100, 73] on icon at bounding box center [102, 72] width 4 height 5
type input "aktakon-before-optimisation"
radio input "true"
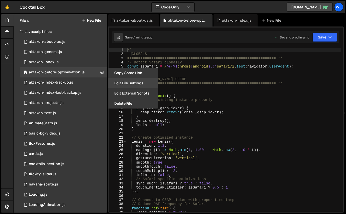
click at [119, 79] on button "Edit File Settings" at bounding box center [133, 83] width 50 height 10
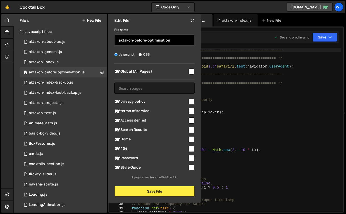
click at [141, 39] on input "aktakon-before-optimisation" at bounding box center [154, 39] width 80 height 11
drag, startPoint x: 145, startPoint y: 40, endPoint x: 133, endPoint y: 40, distance: 11.7
click at [139, 40] on input "aktakon-before-optimisation" at bounding box center [154, 39] width 80 height 11
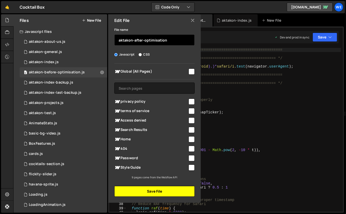
type input "aktakon-after-optimisation"
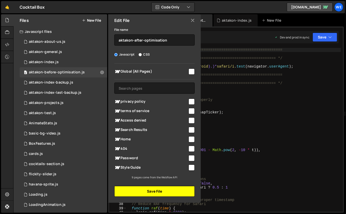
click at [134, 189] on button "Save File" at bounding box center [154, 191] width 80 height 11
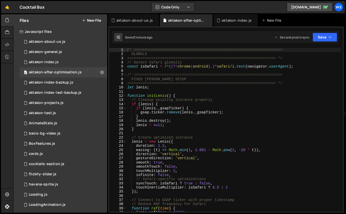
click at [213, 141] on div "/* ==================================================================== GLOBALS…" at bounding box center [233, 134] width 215 height 173
type textarea "lenis = new Lenis({"
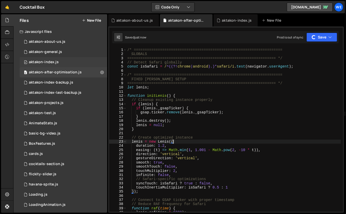
click at [54, 63] on div "aktakon-index.js" at bounding box center [44, 62] width 30 height 5
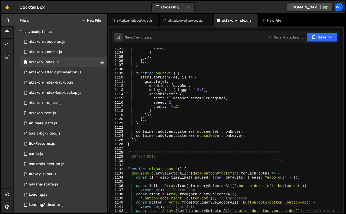
scroll to position [385, 0]
type textarea "scrambleText: {"
click at [181, 95] on div "speed : 1 } }) ; }) ; } function onLeave ( ) { items . forEach (( el , i ) => {…" at bounding box center [233, 132] width 215 height 173
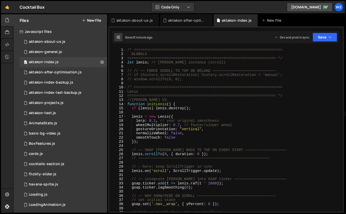
scroll to position [0, 0]
click at [56, 71] on div "aktakon-after-optimisation.js" at bounding box center [55, 72] width 53 height 5
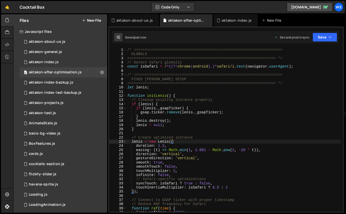
click at [225, 70] on div "/* ==================================================================== GLOBALS…" at bounding box center [233, 134] width 215 height 173
